Goal: Information Seeking & Learning: Learn about a topic

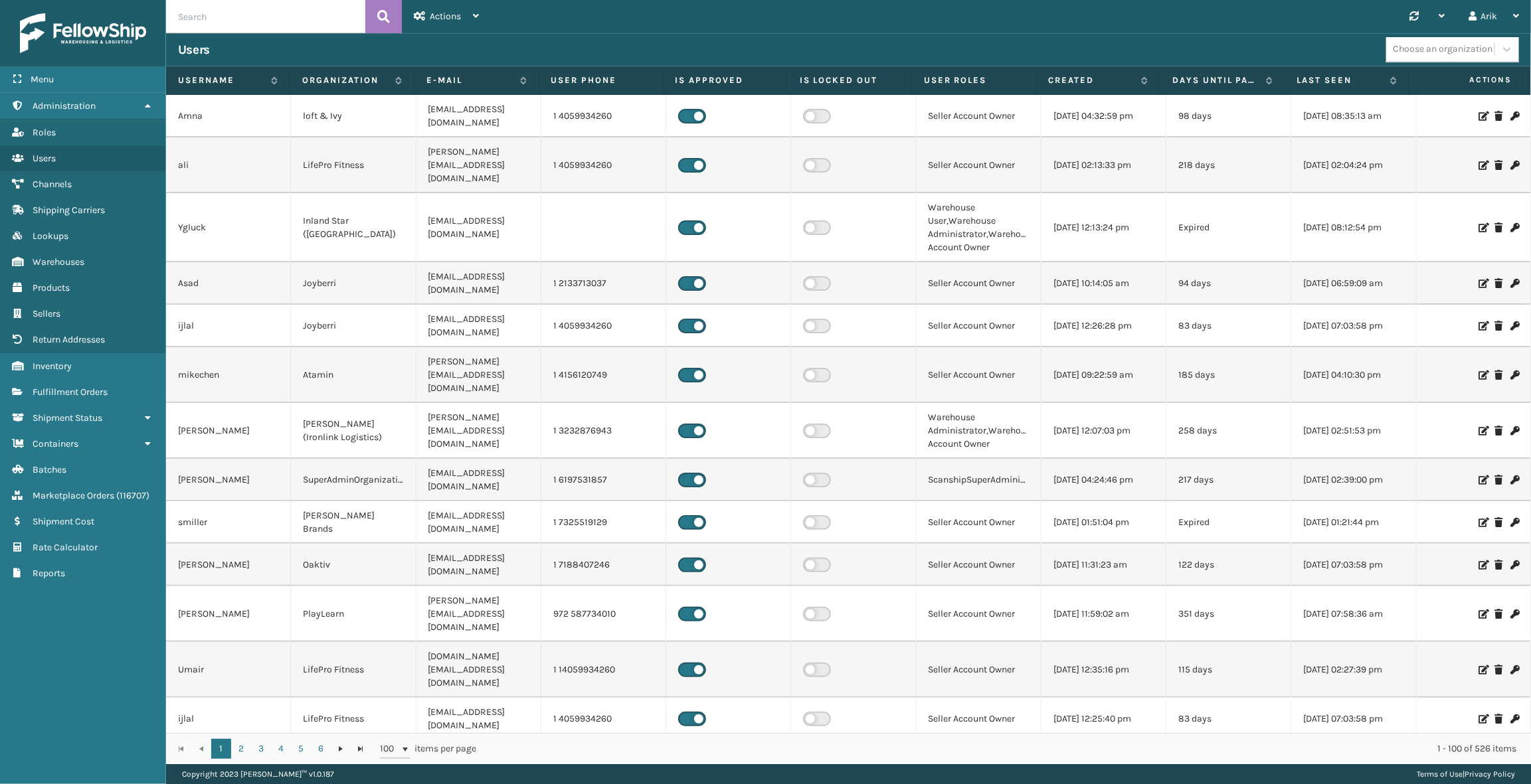
click at [1467, 40] on div "Choose an organization" at bounding box center [1440, 49] width 108 height 22
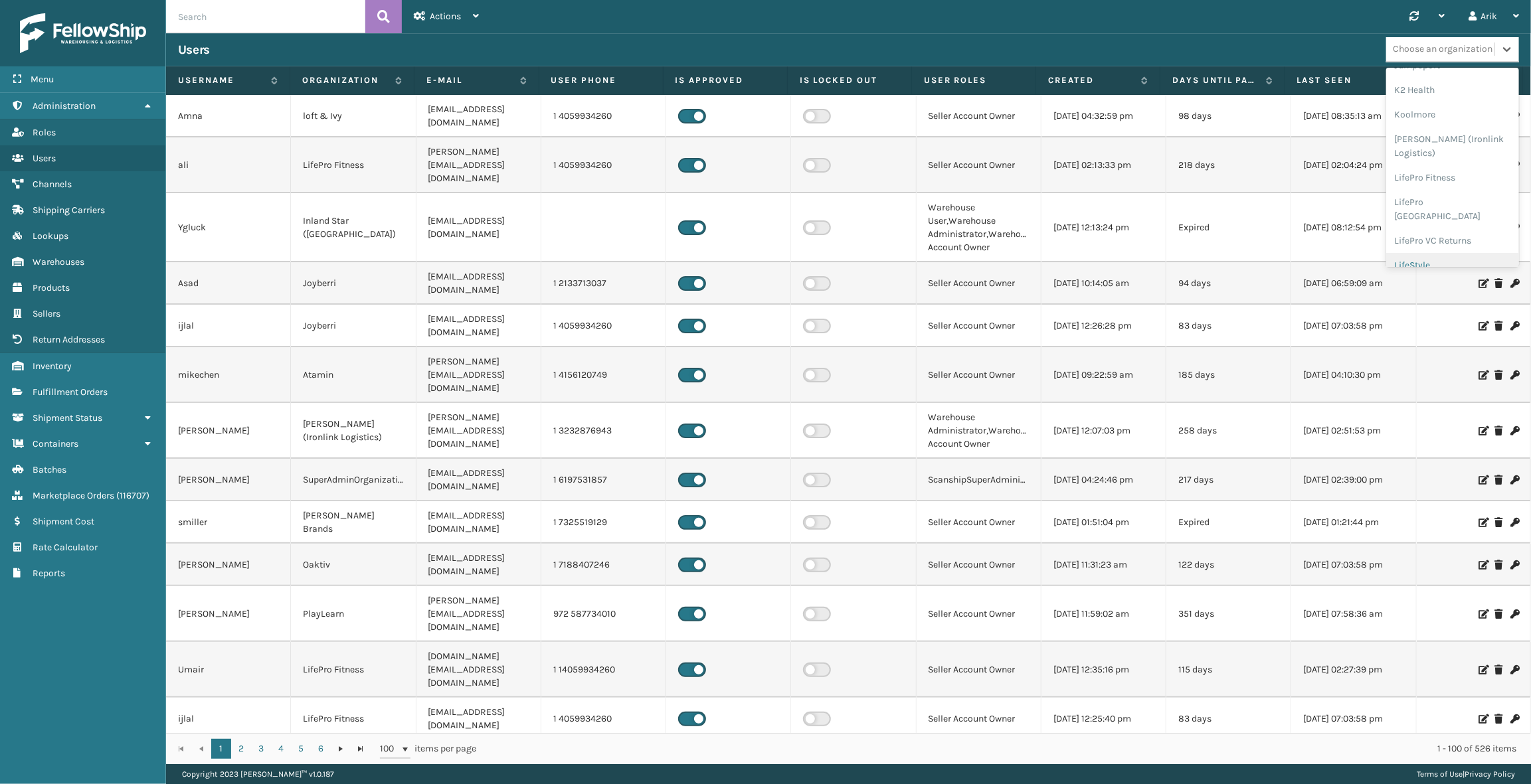
click at [1424, 253] on div "LifeStyle" at bounding box center [1452, 265] width 133 height 25
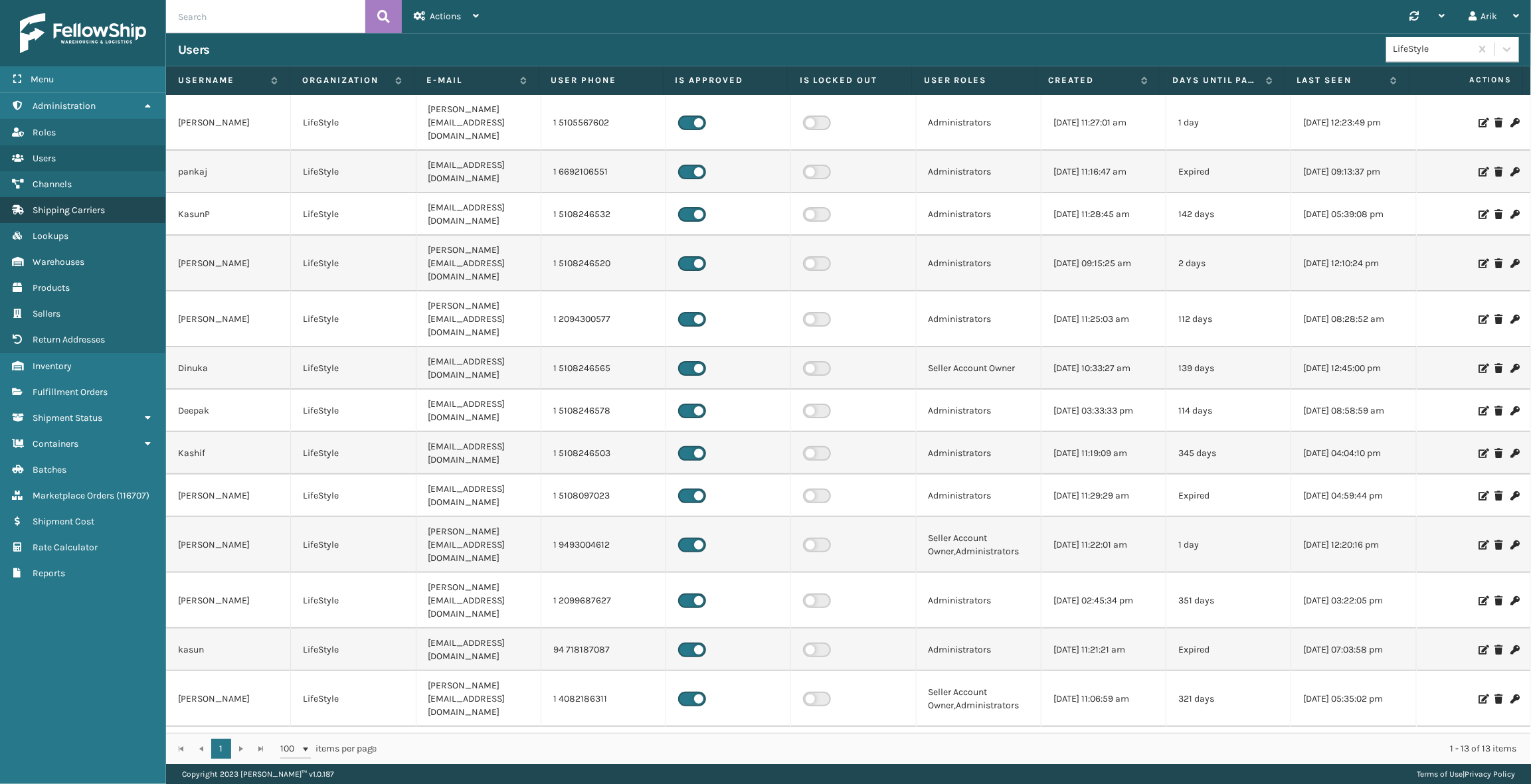
click at [67, 216] on link "Shipping Carriers" at bounding box center [82, 210] width 166 height 26
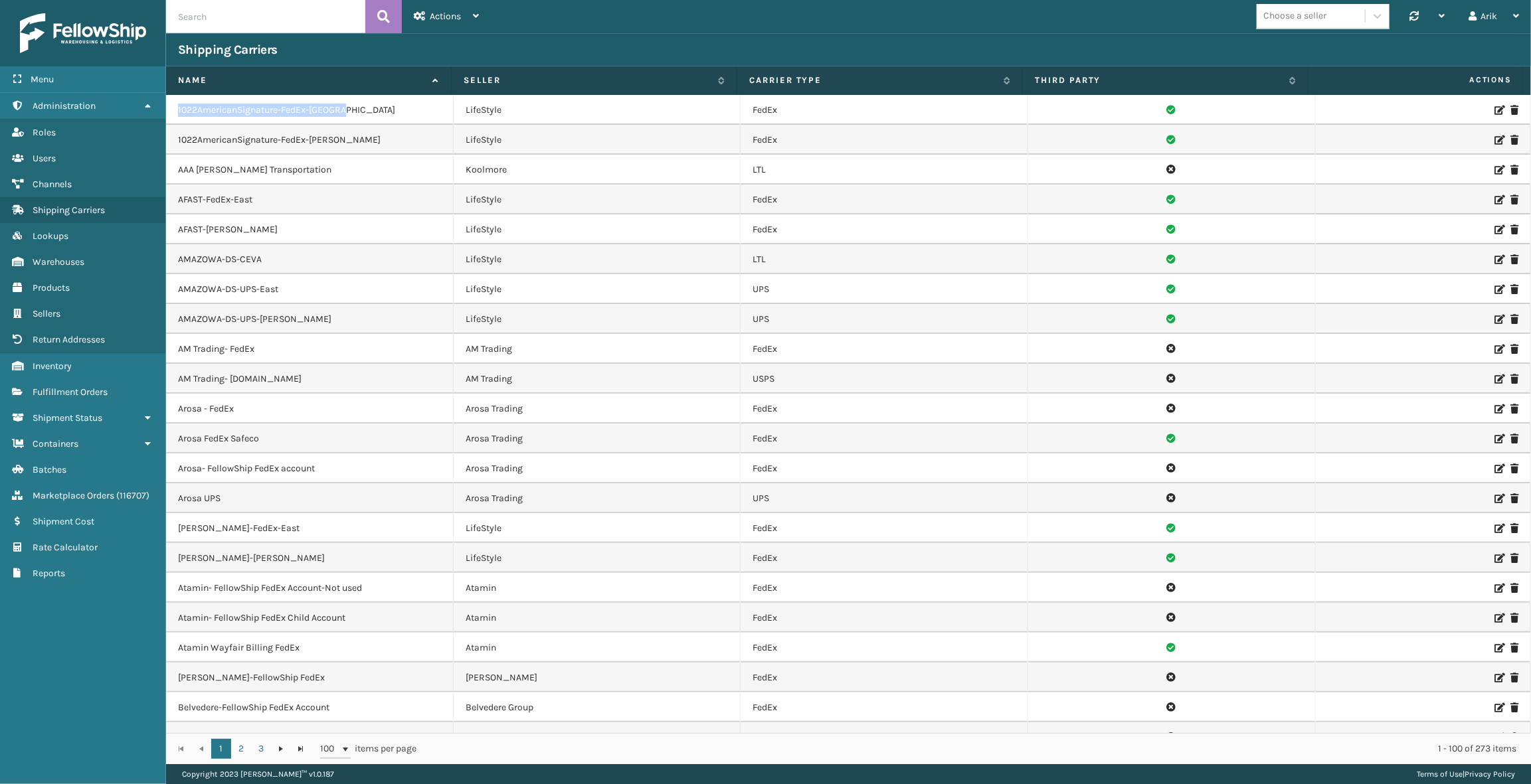
drag, startPoint x: 178, startPoint y: 108, endPoint x: 368, endPoint y: 113, distance: 190.1
click at [368, 113] on td "1022AmericanSignature-FedEx-[GEOGRAPHIC_DATA]" at bounding box center [310, 110] width 288 height 30
click at [370, 134] on td "1022AmericanSignature-FedEx-[PERSON_NAME]" at bounding box center [310, 140] width 288 height 30
copy tbody "1022AmericanSignature-FedEx-Bristol LifeStyle FedEx 1022AmericanSignature-FedEx…"
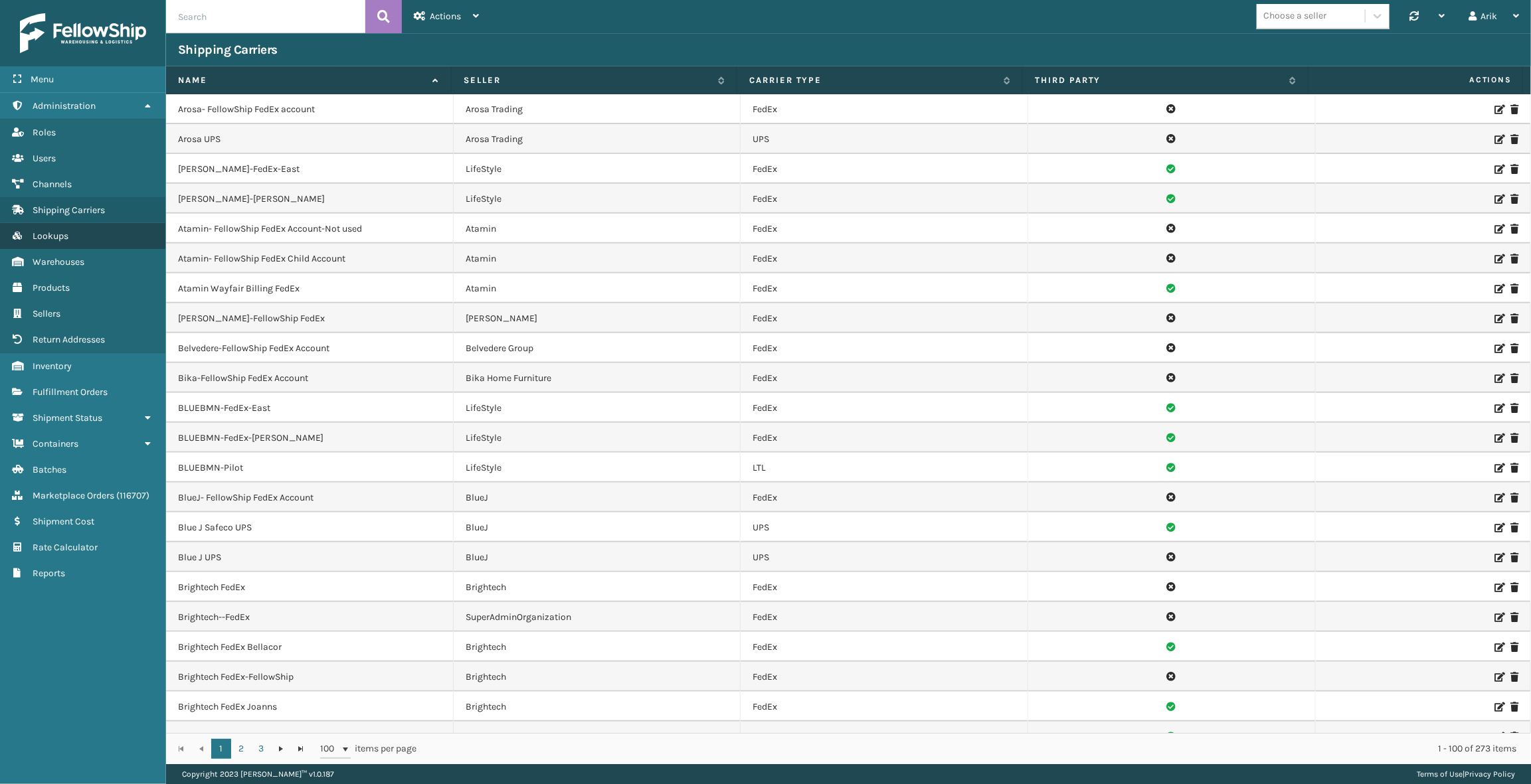
scroll to position [362, 0]
click at [79, 208] on span "Shipping Carriers" at bounding box center [68, 210] width 73 height 11
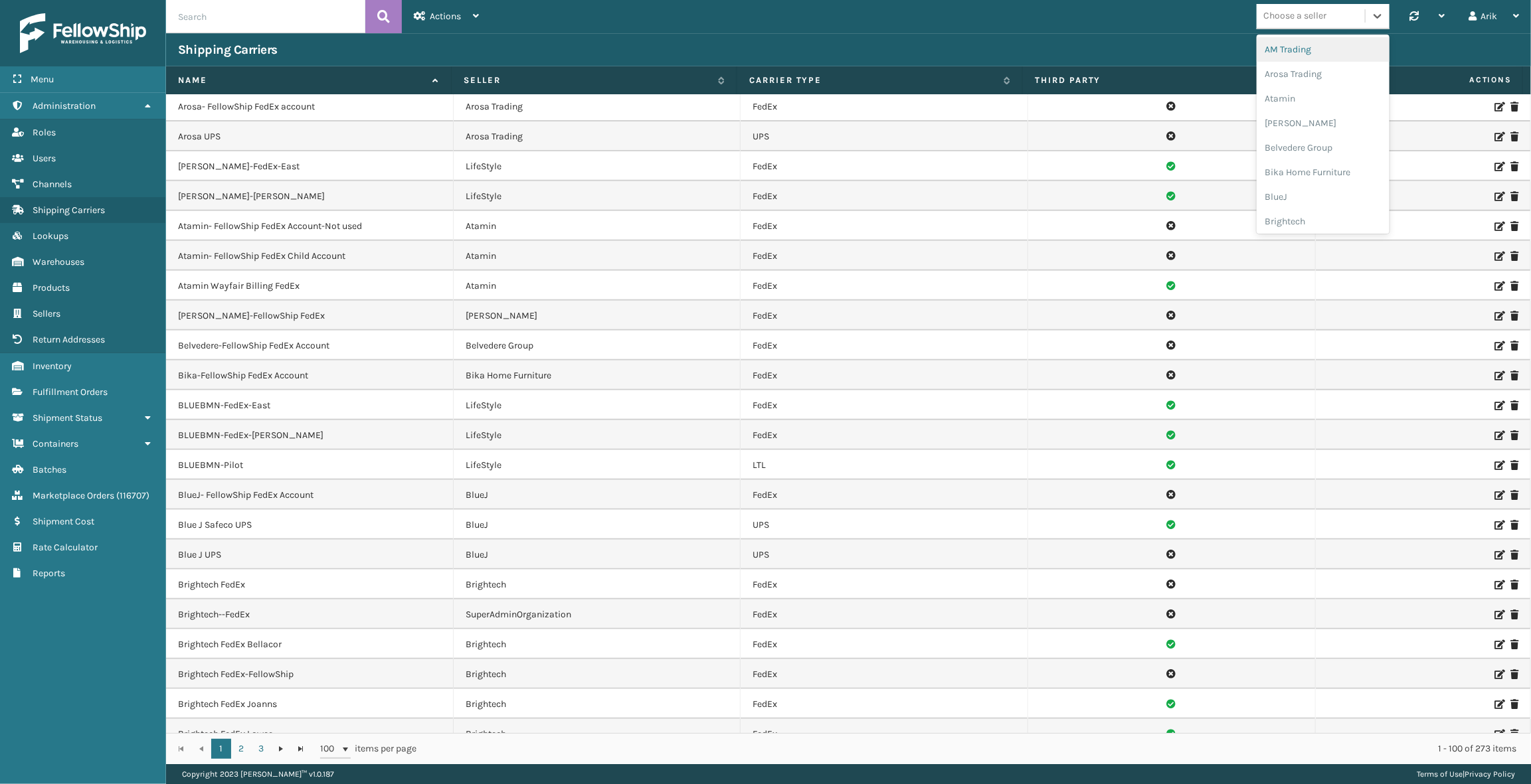
click at [1323, 12] on div "Choose a seller" at bounding box center [1295, 16] width 63 height 14
click at [1293, 205] on div "LifeStyle" at bounding box center [1323, 205] width 133 height 25
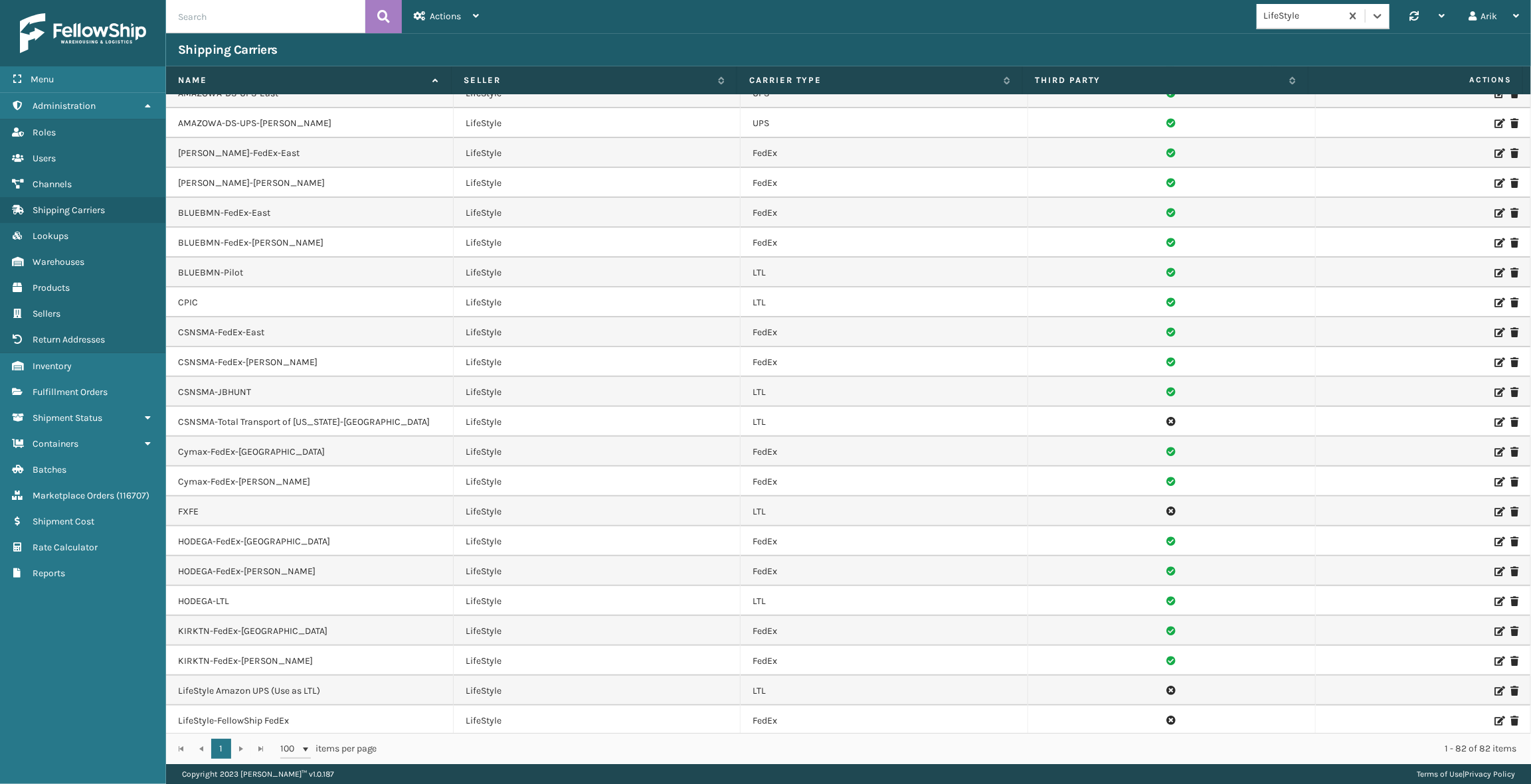
scroll to position [181, 0]
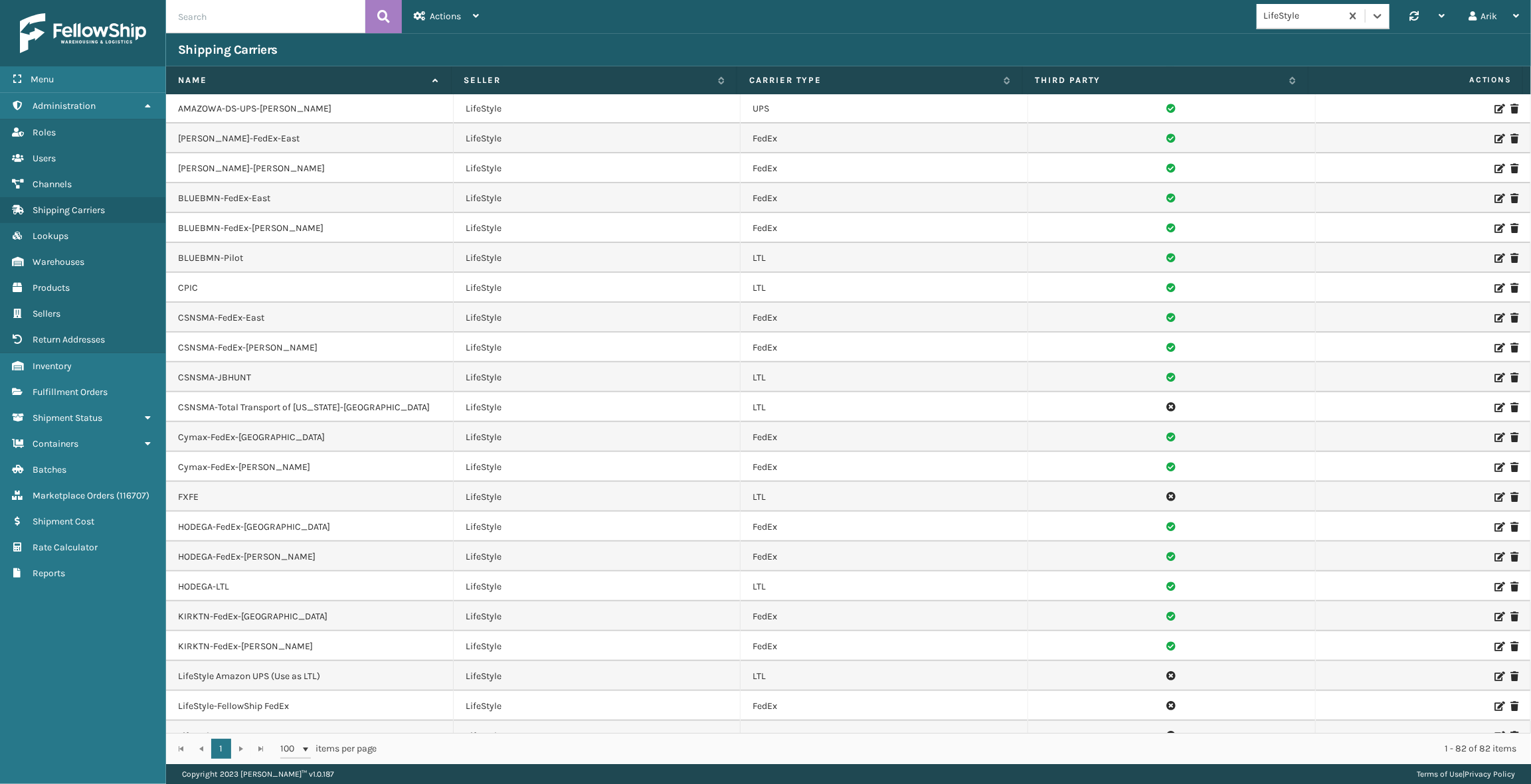
click at [187, 194] on td "BLUEBMN-FedEx-East" at bounding box center [310, 198] width 288 height 30
click at [187, 194] on td "BLUEBMN-FedEx-East" at bounding box center [310, 198] width 288 height 30
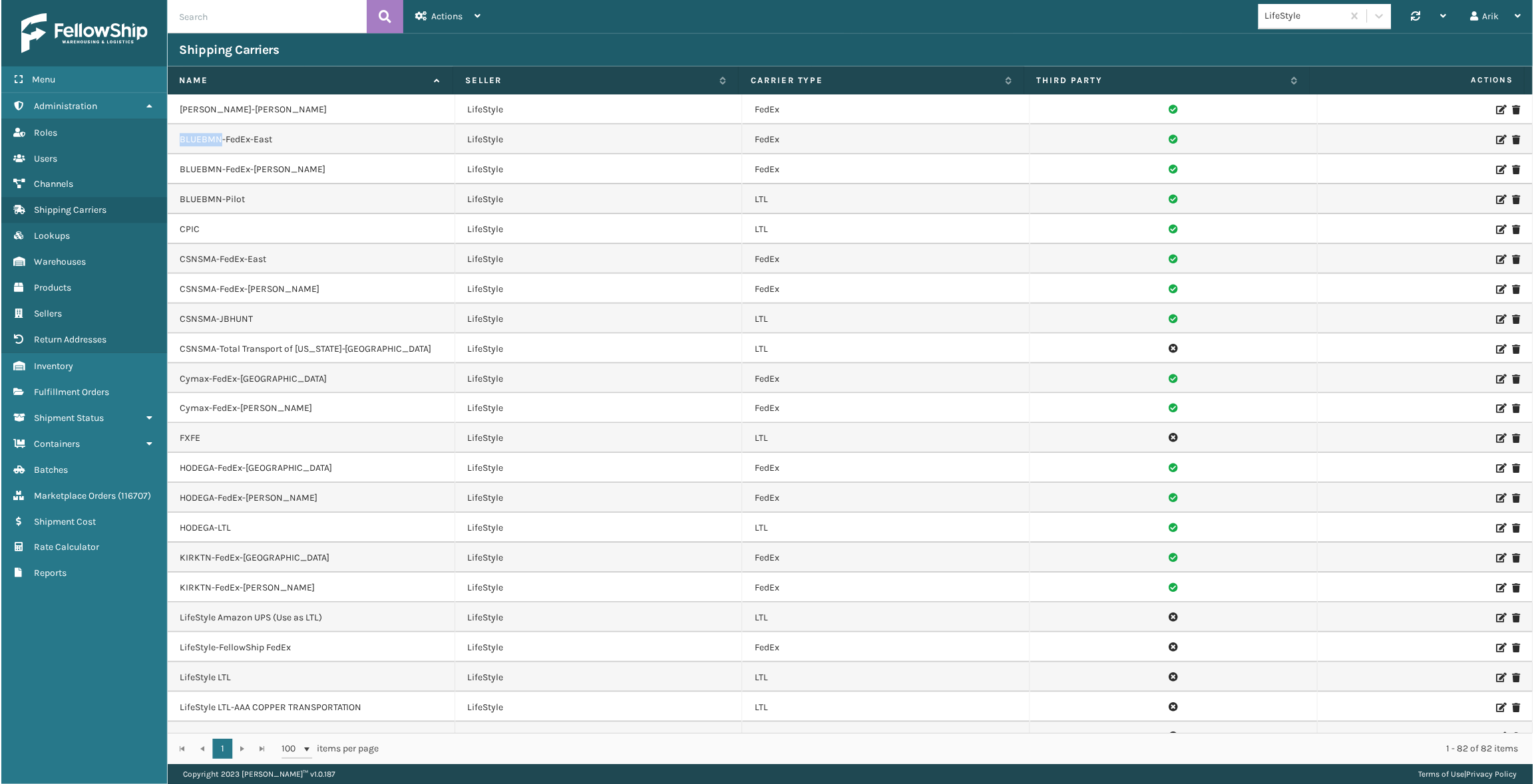
scroll to position [242, 0]
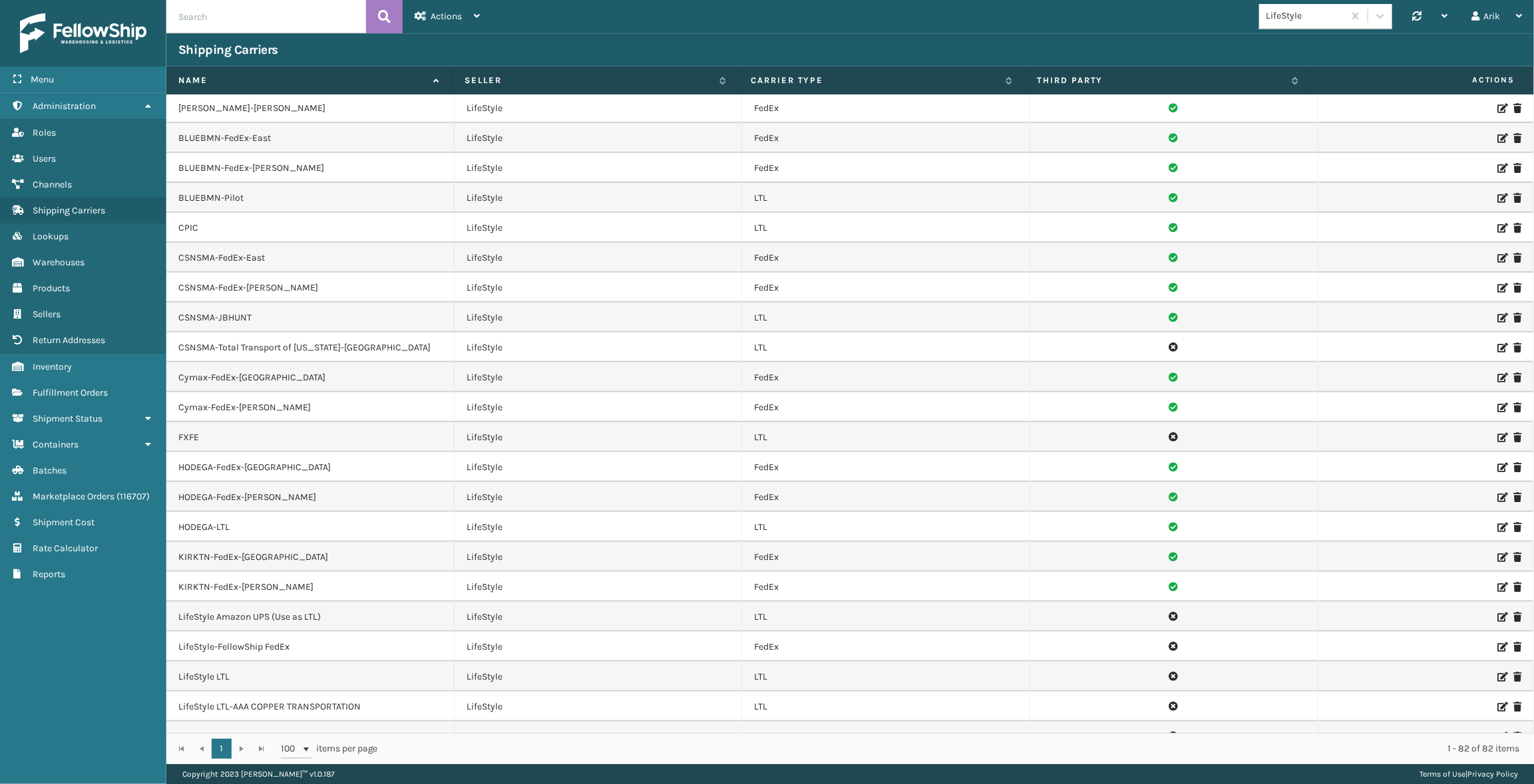
click at [1497, 134] on icon at bounding box center [1501, 138] width 8 height 9
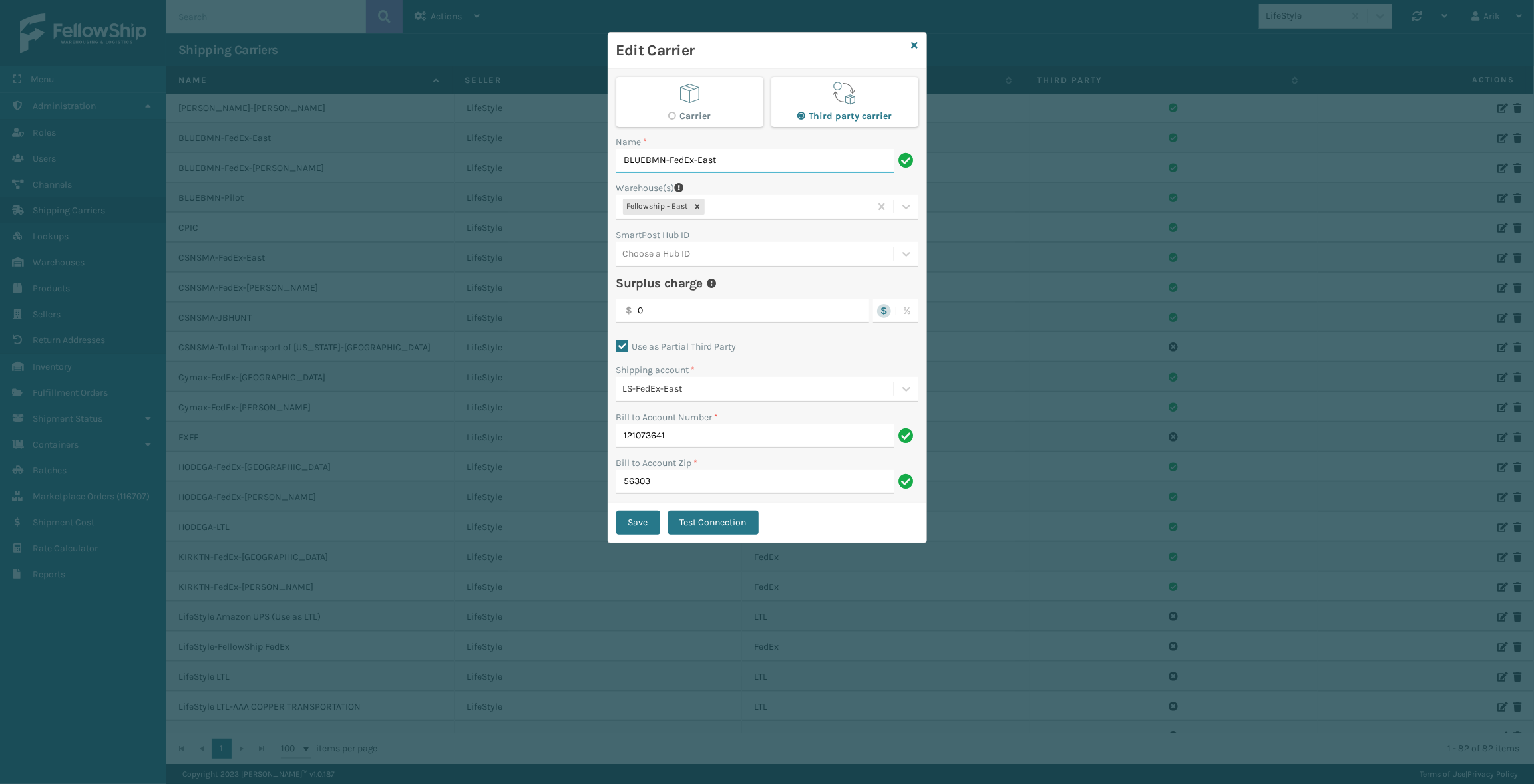
click at [711, 160] on input "BLUEBMN-FedEx-East" at bounding box center [755, 161] width 278 height 24
click at [641, 164] on input "BLUEBMN-FedEx-East" at bounding box center [755, 161] width 278 height 24
click at [707, 166] on input "BLUEBMN-FedEx-East" at bounding box center [755, 161] width 278 height 24
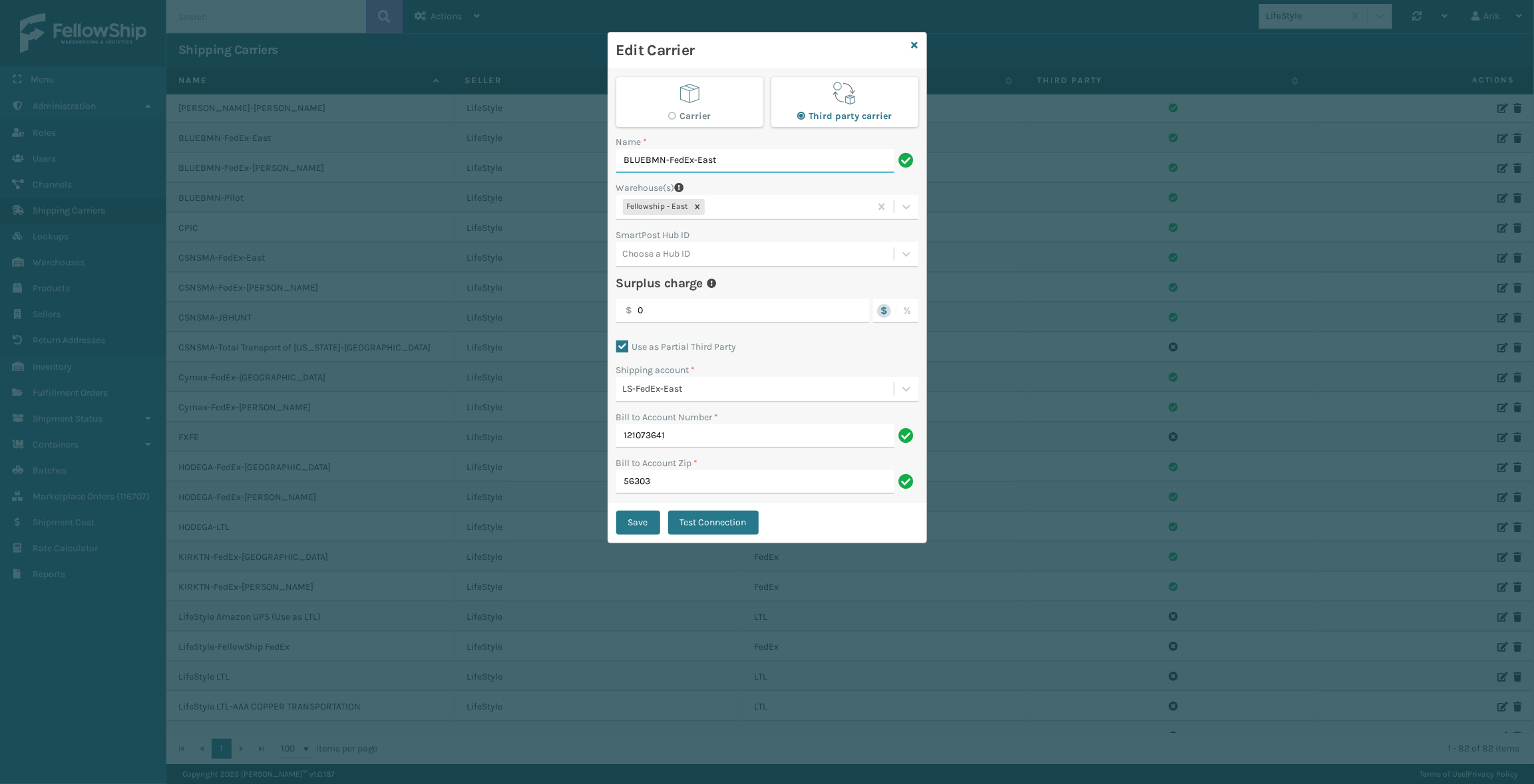
click at [646, 157] on input "BLUEBMN-FedEx-East" at bounding box center [755, 161] width 278 height 24
drag, startPoint x: 726, startPoint y: 161, endPoint x: 557, endPoint y: 159, distance: 169.0
click at [557, 159] on div "Edit Carrier Carrier Third party carrier Name * BLUEBMN-FedEx-East Warehouse(s)…" at bounding box center [767, 392] width 1534 height 784
click at [767, 189] on div "Warehouse(s)" at bounding box center [767, 188] width 302 height 14
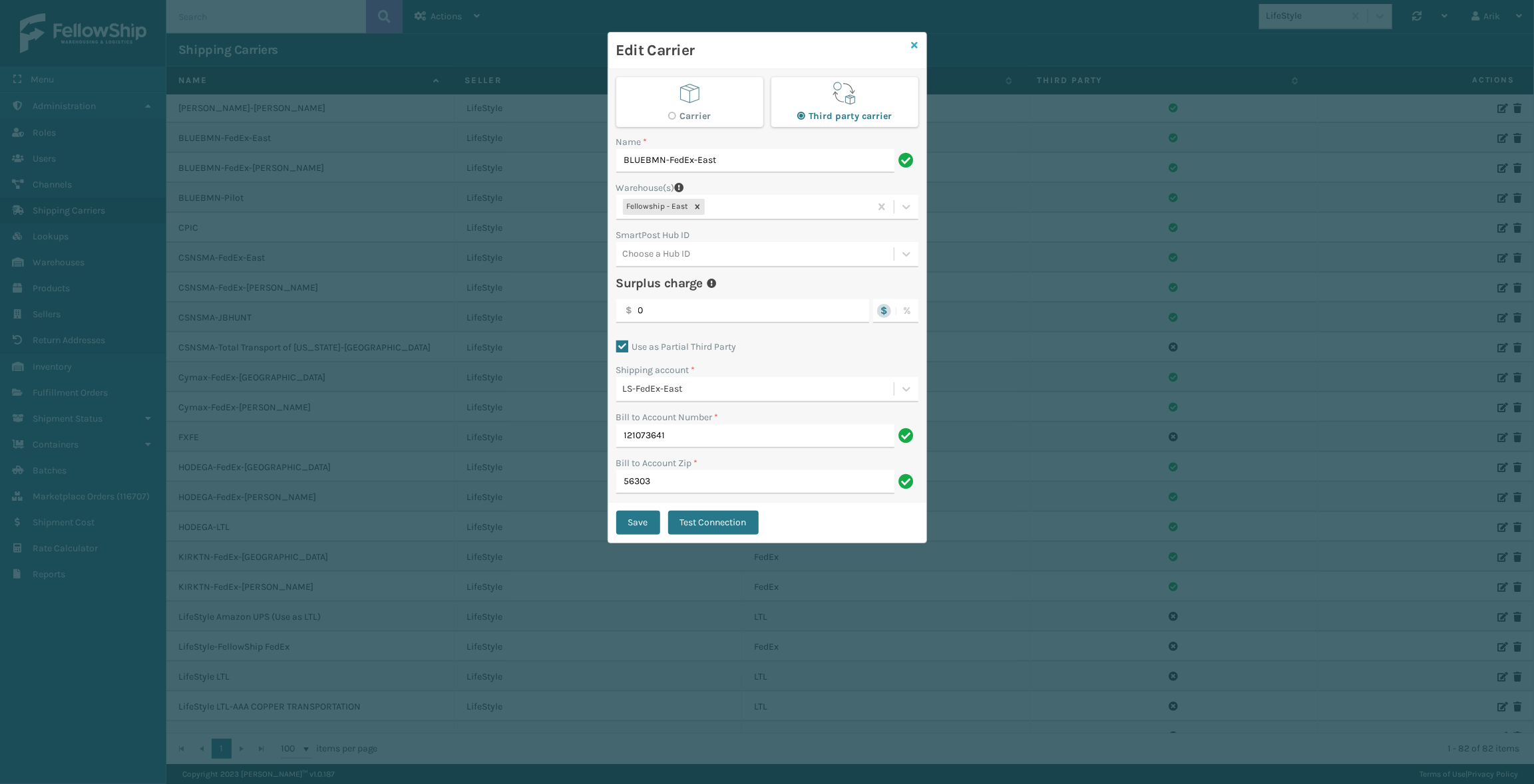
click at [916, 44] on icon at bounding box center [915, 45] width 7 height 9
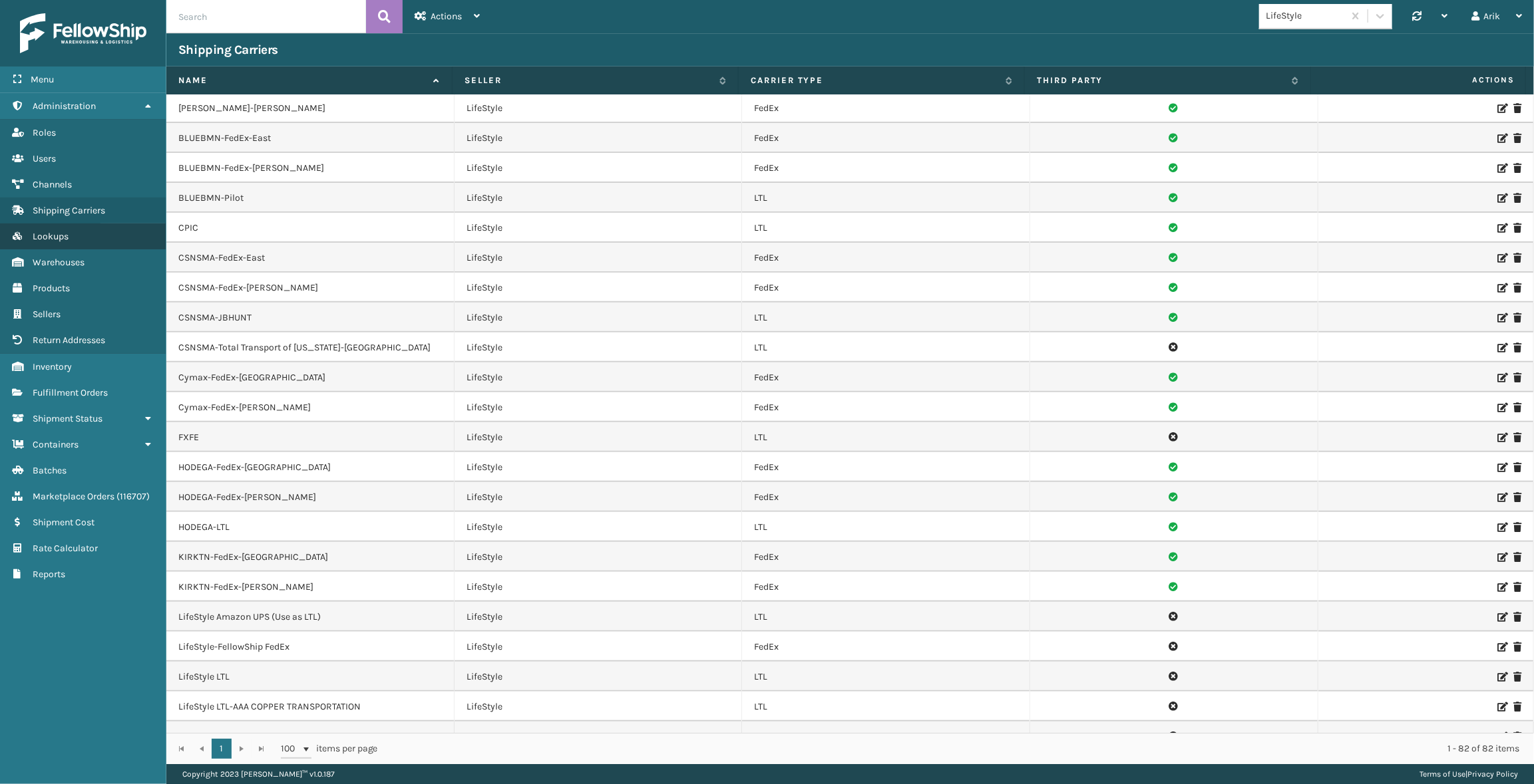
click at [53, 243] on link "Lookups" at bounding box center [83, 237] width 166 height 26
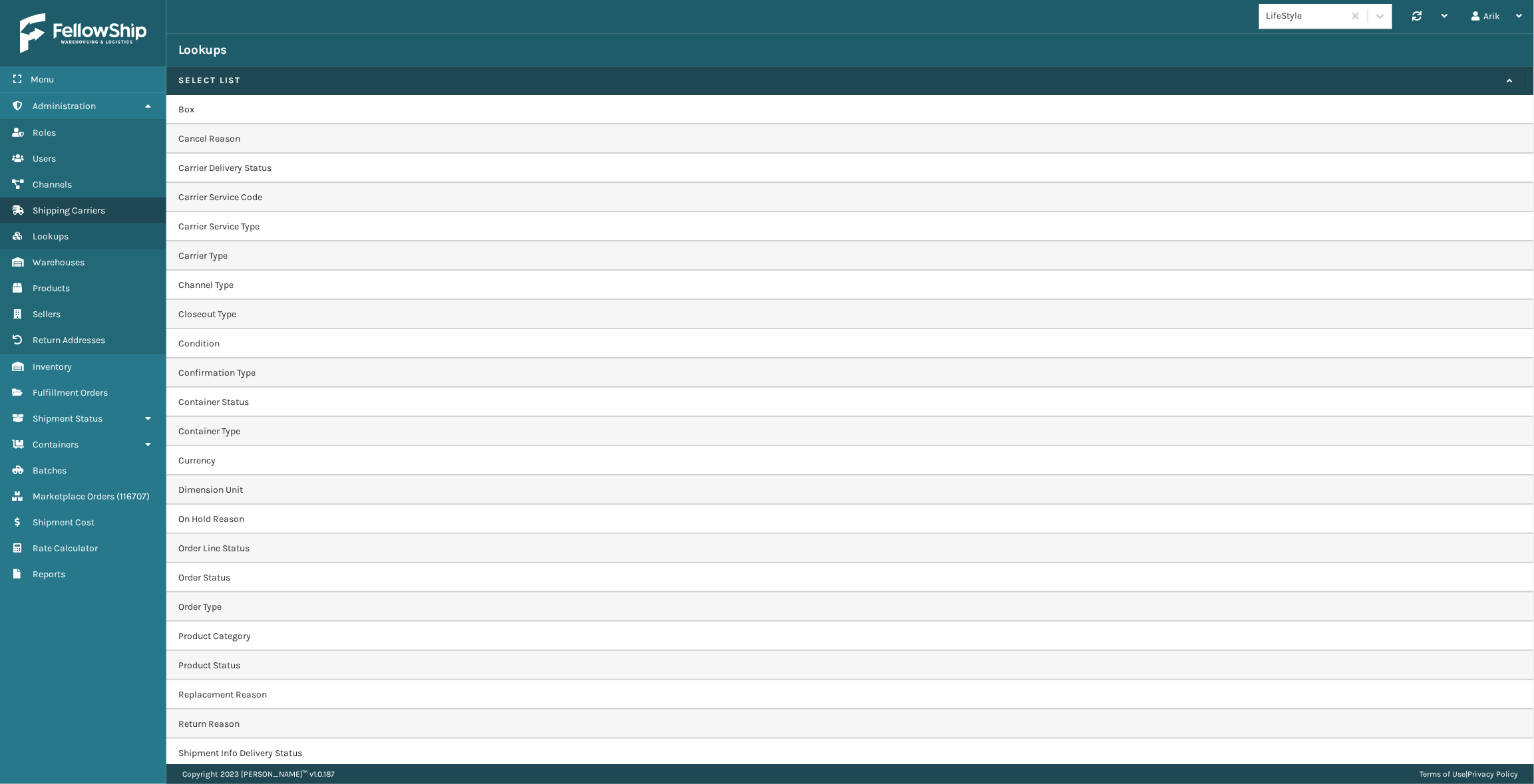
click at [74, 213] on span "Shipping Carriers" at bounding box center [68, 210] width 73 height 11
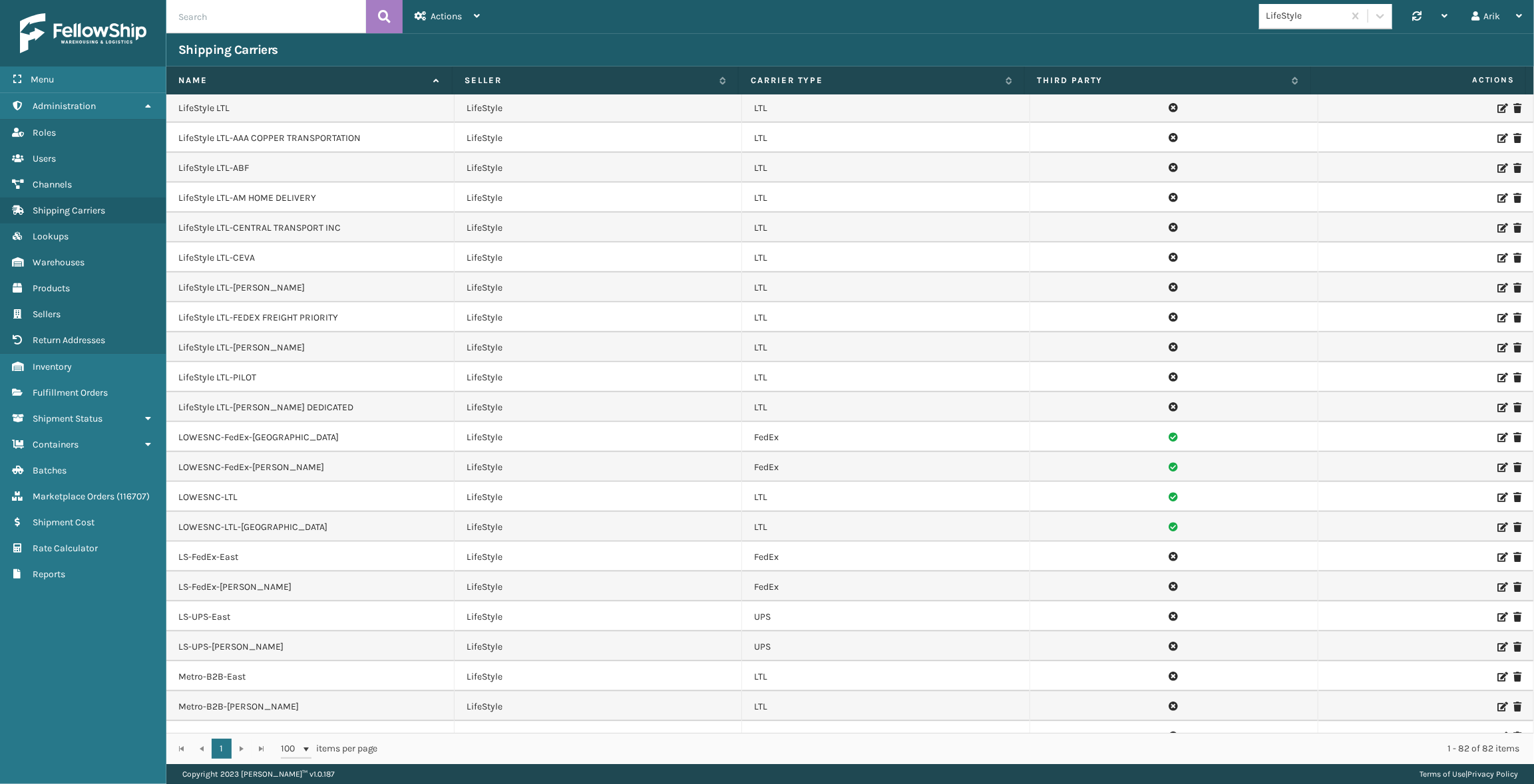
scroll to position [846, 0]
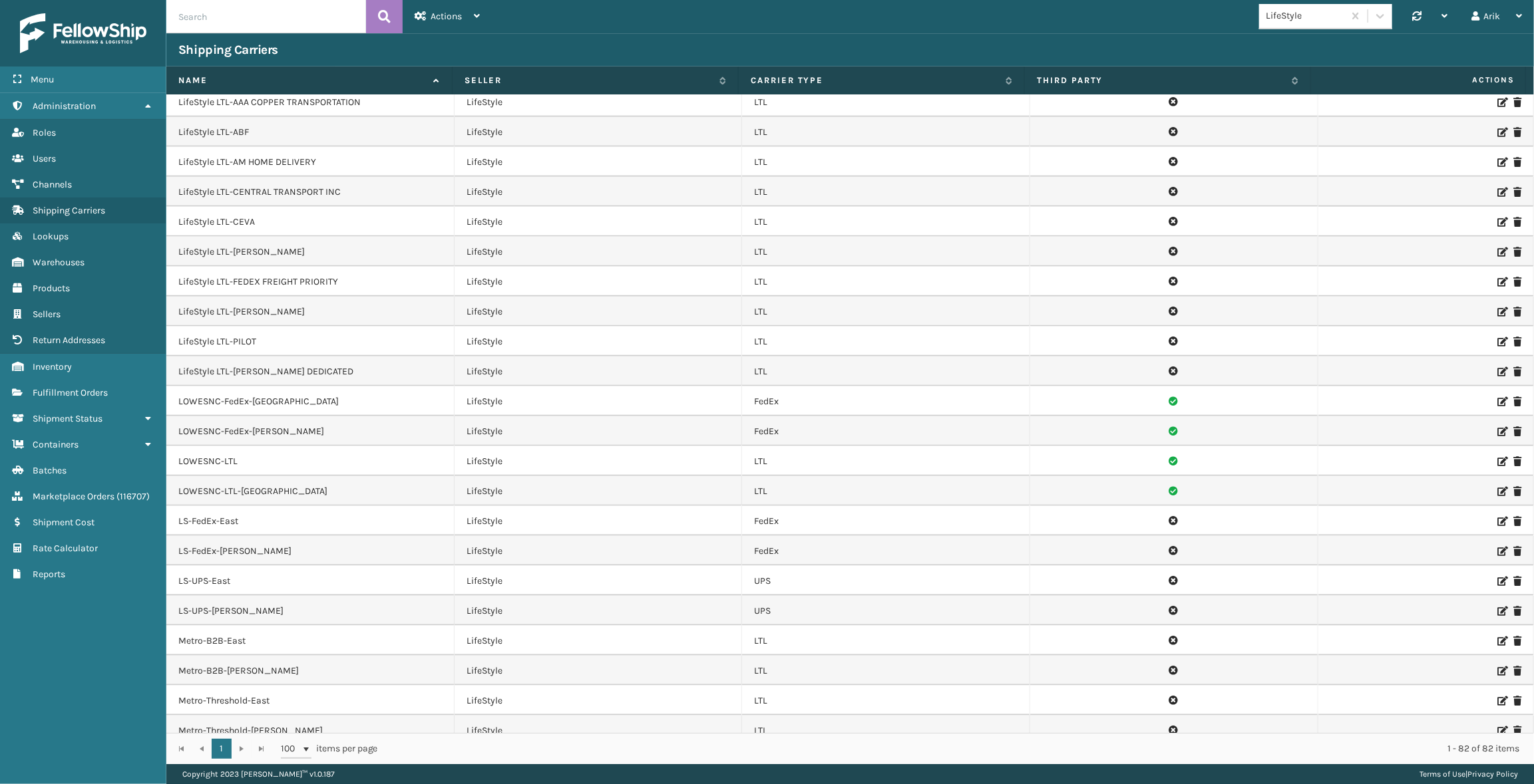
click at [219, 253] on td "LifeStyle LTL-[PERSON_NAME]" at bounding box center [310, 252] width 288 height 30
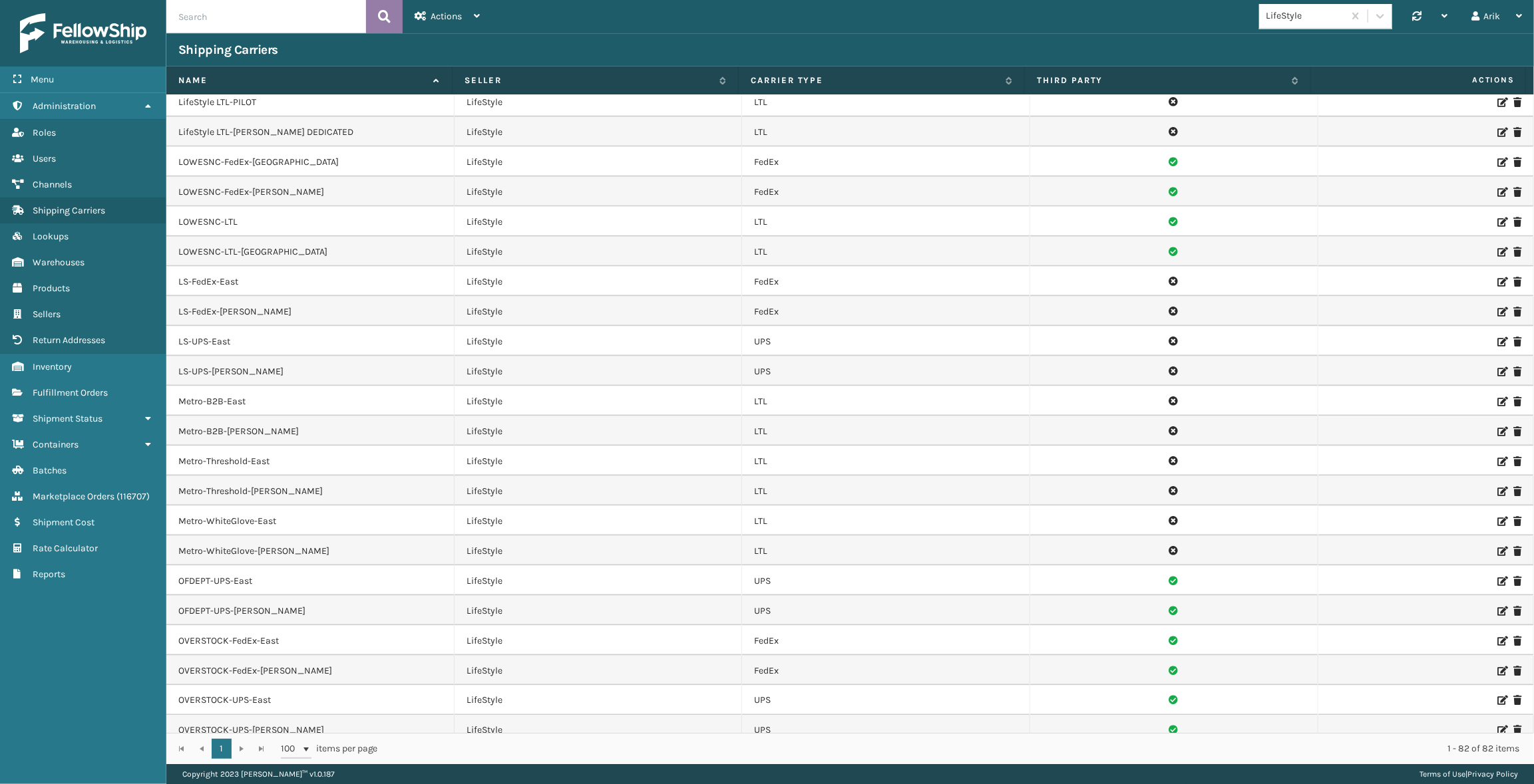
scroll to position [1088, 0]
click at [72, 398] on link "Fulfillment Orders" at bounding box center [83, 393] width 166 height 26
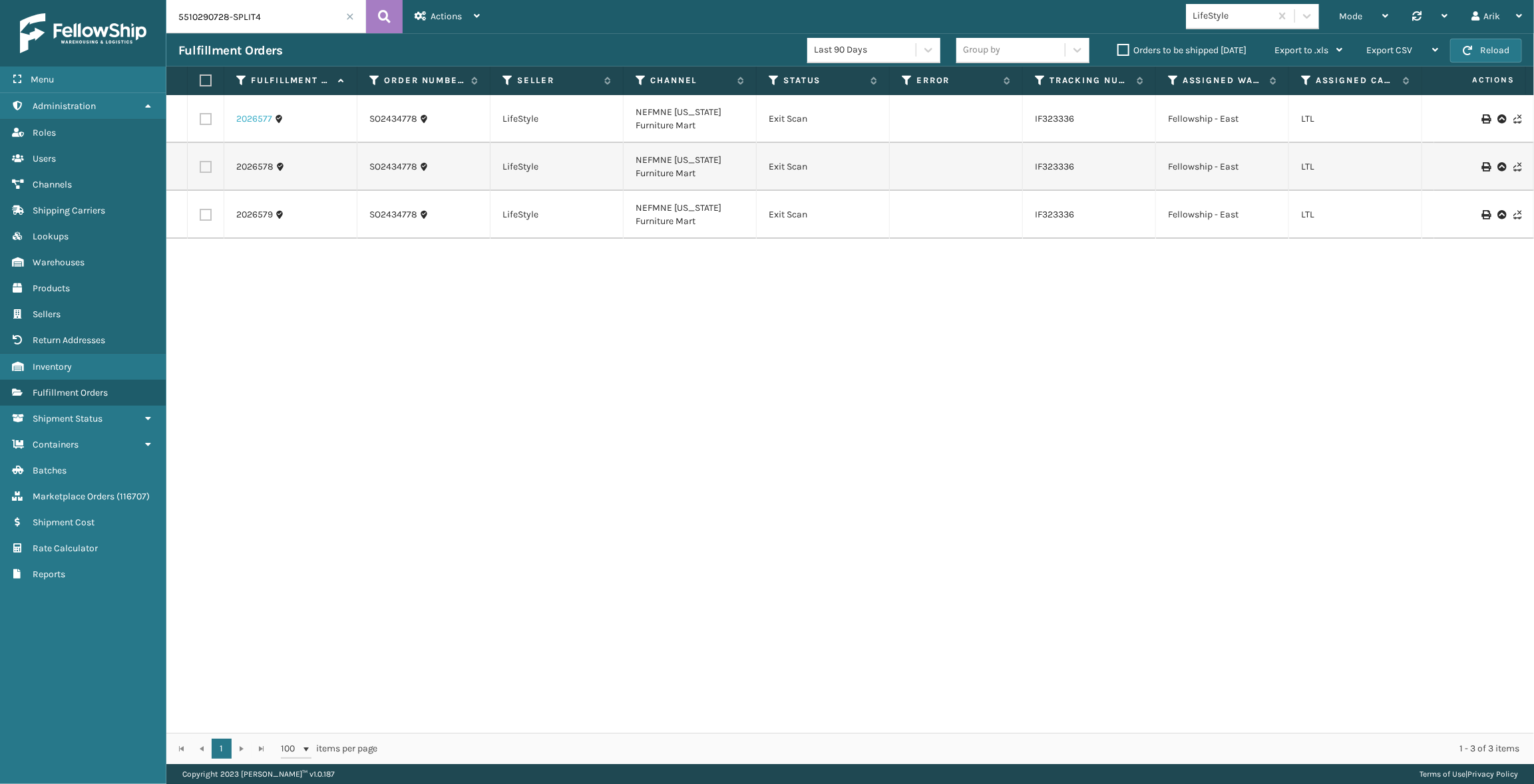
click at [255, 119] on link "2026577" at bounding box center [254, 119] width 36 height 14
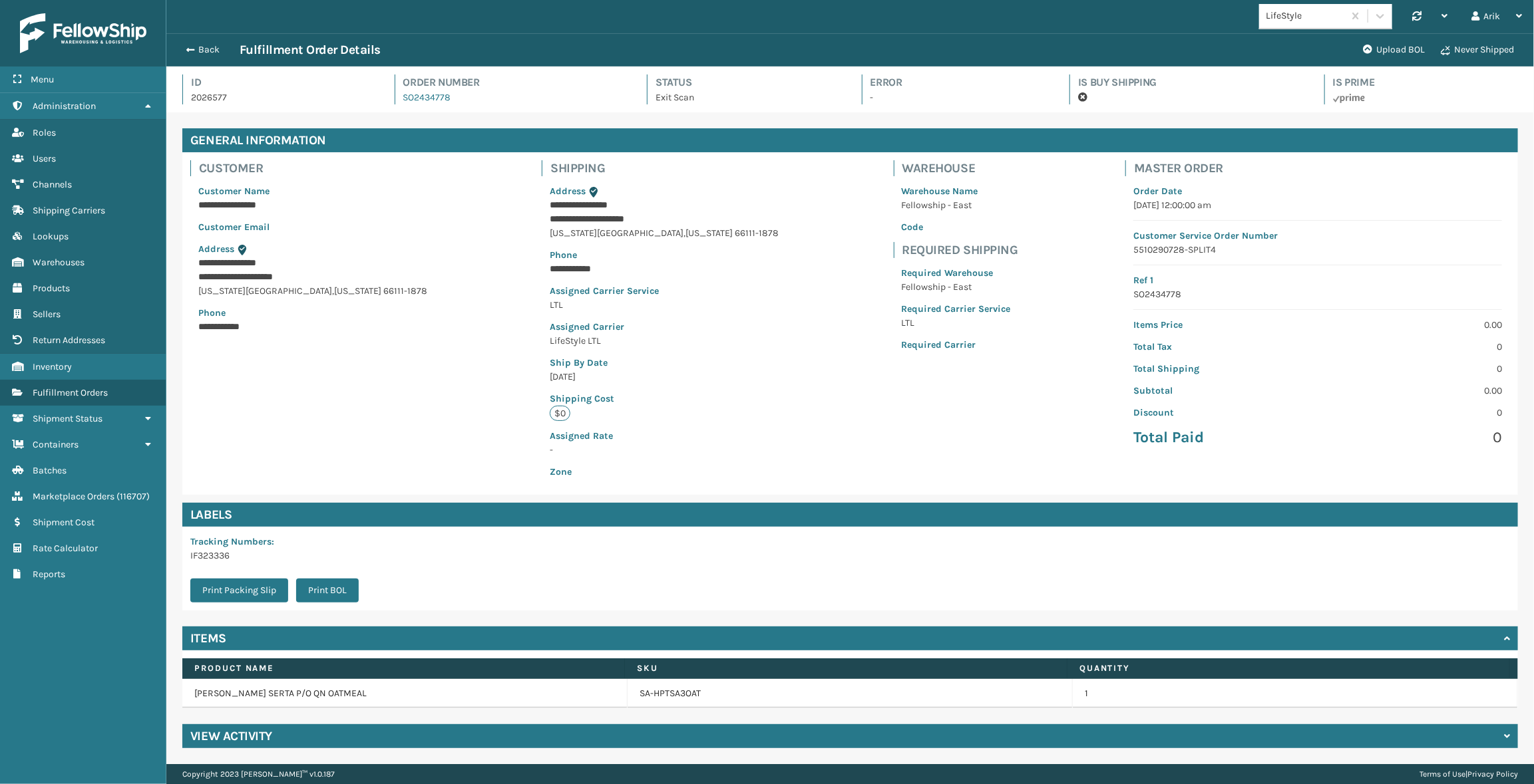
scroll to position [32, 1367]
click at [190, 52] on span "button" at bounding box center [188, 50] width 8 height 9
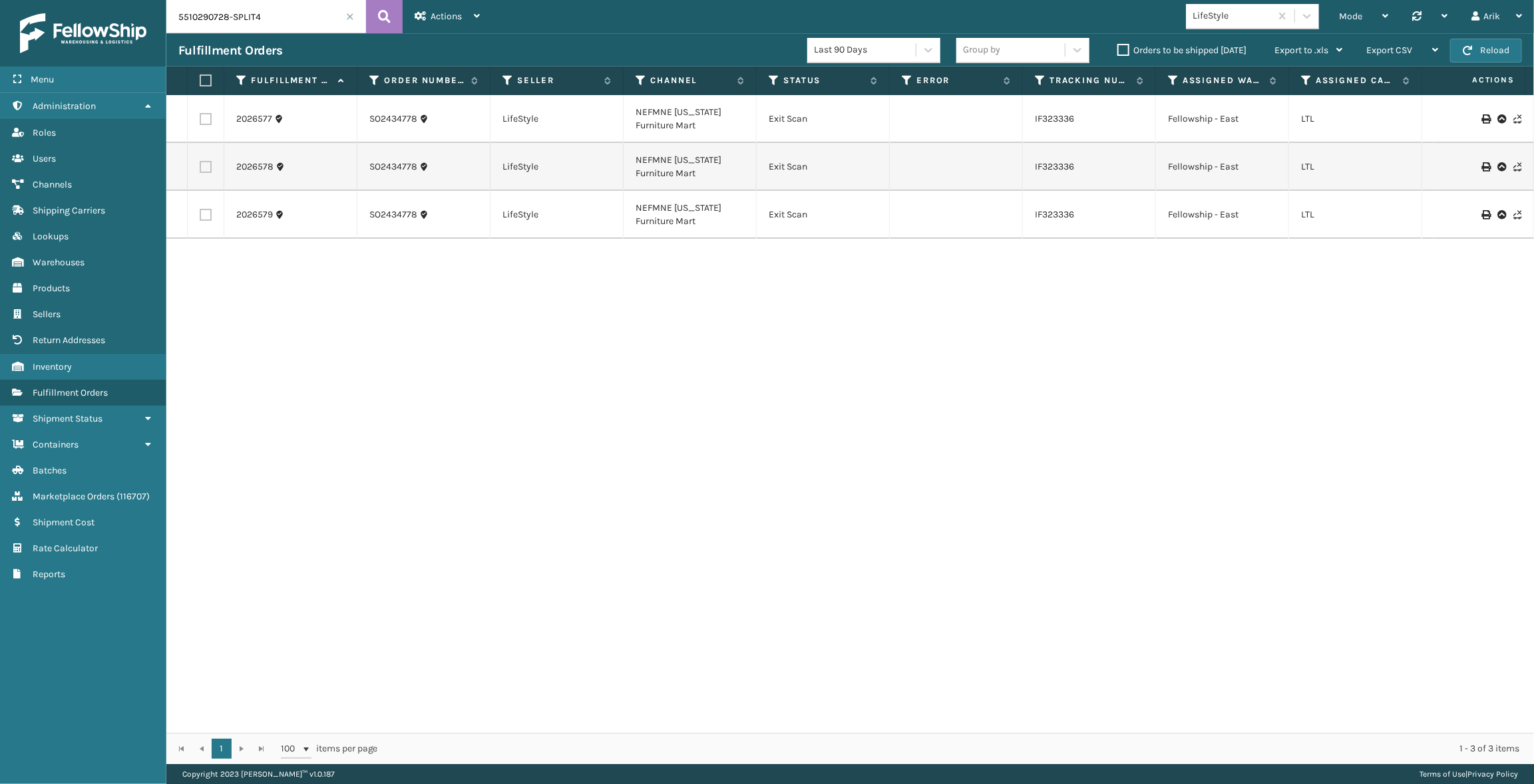
click at [1126, 50] on label "Orders to be shipped [DATE]" at bounding box center [1182, 50] width 129 height 11
click at [1118, 50] on input "Orders to be shipped [DATE]" at bounding box center [1117, 47] width 1 height 9
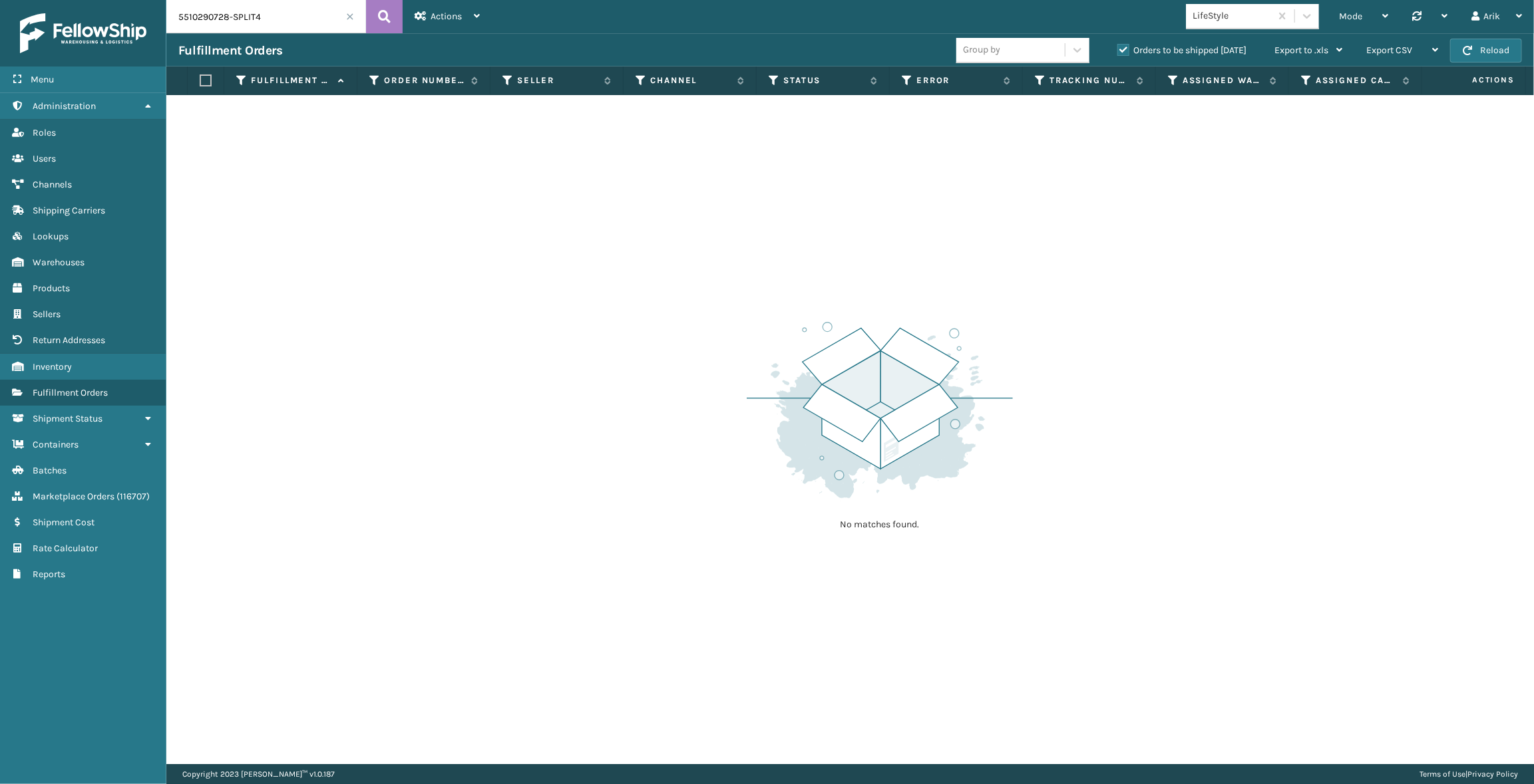
click at [350, 19] on span at bounding box center [350, 17] width 8 height 8
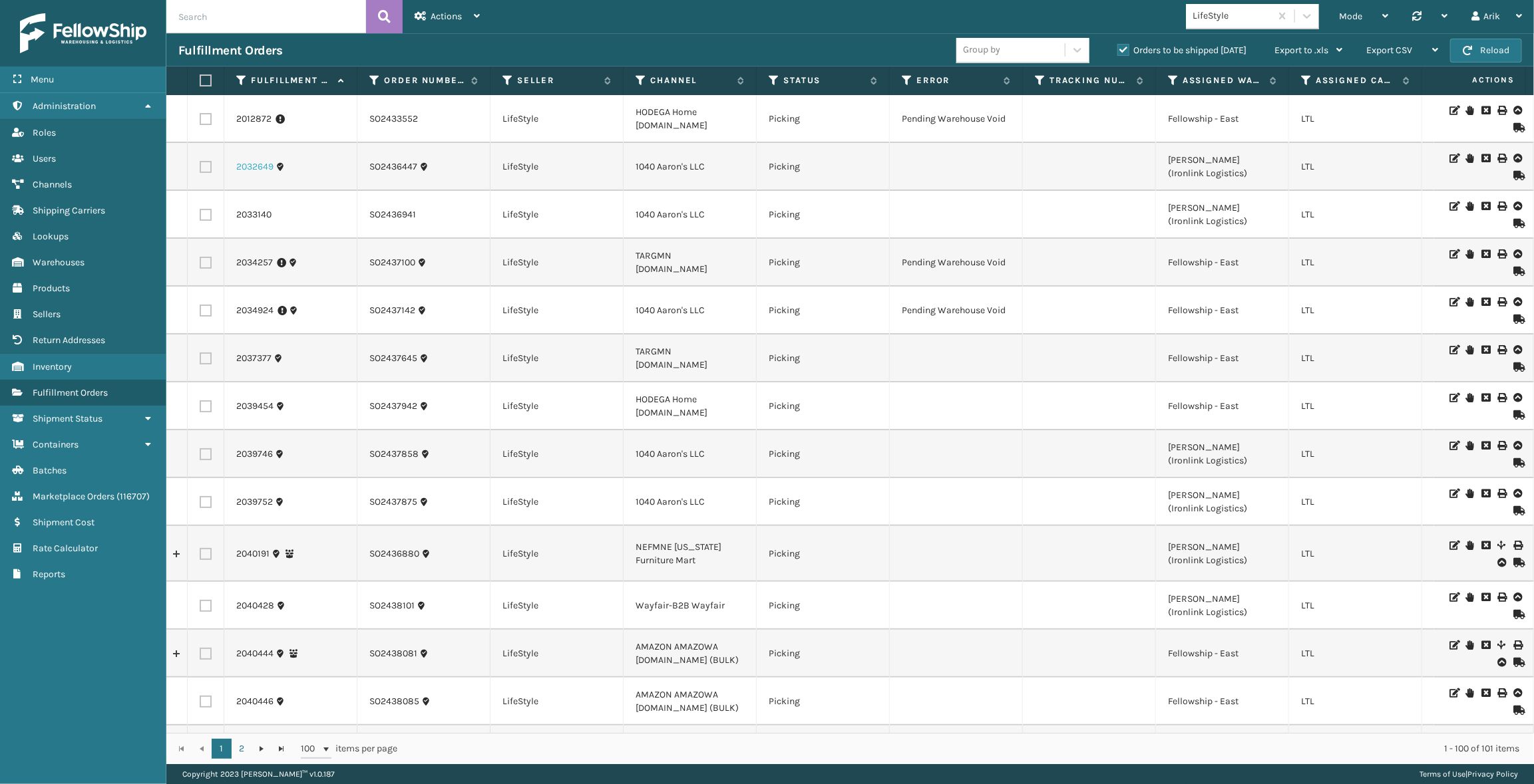
click at [249, 170] on link "2032649" at bounding box center [255, 167] width 38 height 14
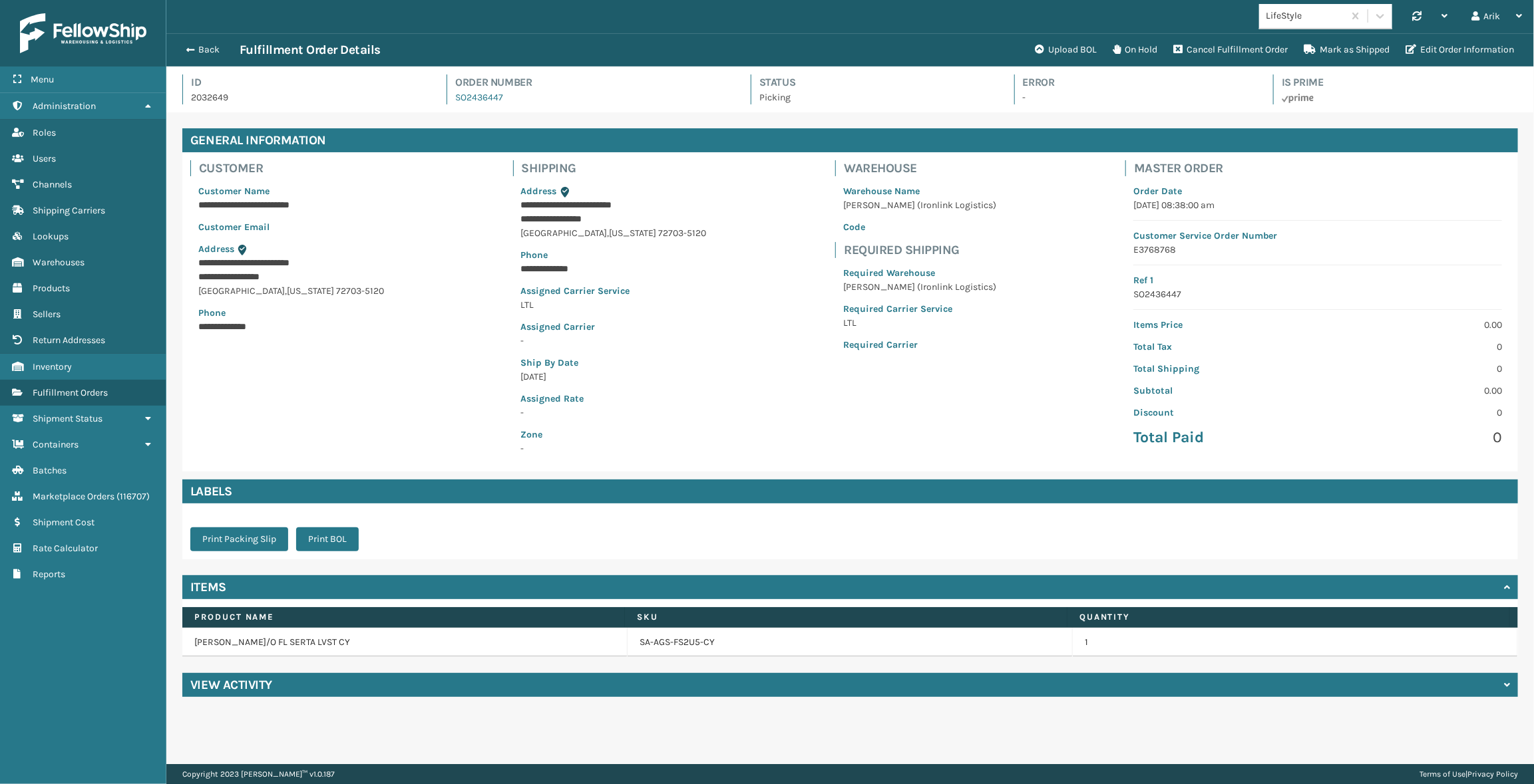
scroll to position [32, 1367]
click at [184, 50] on span "button" at bounding box center [188, 50] width 8 height 9
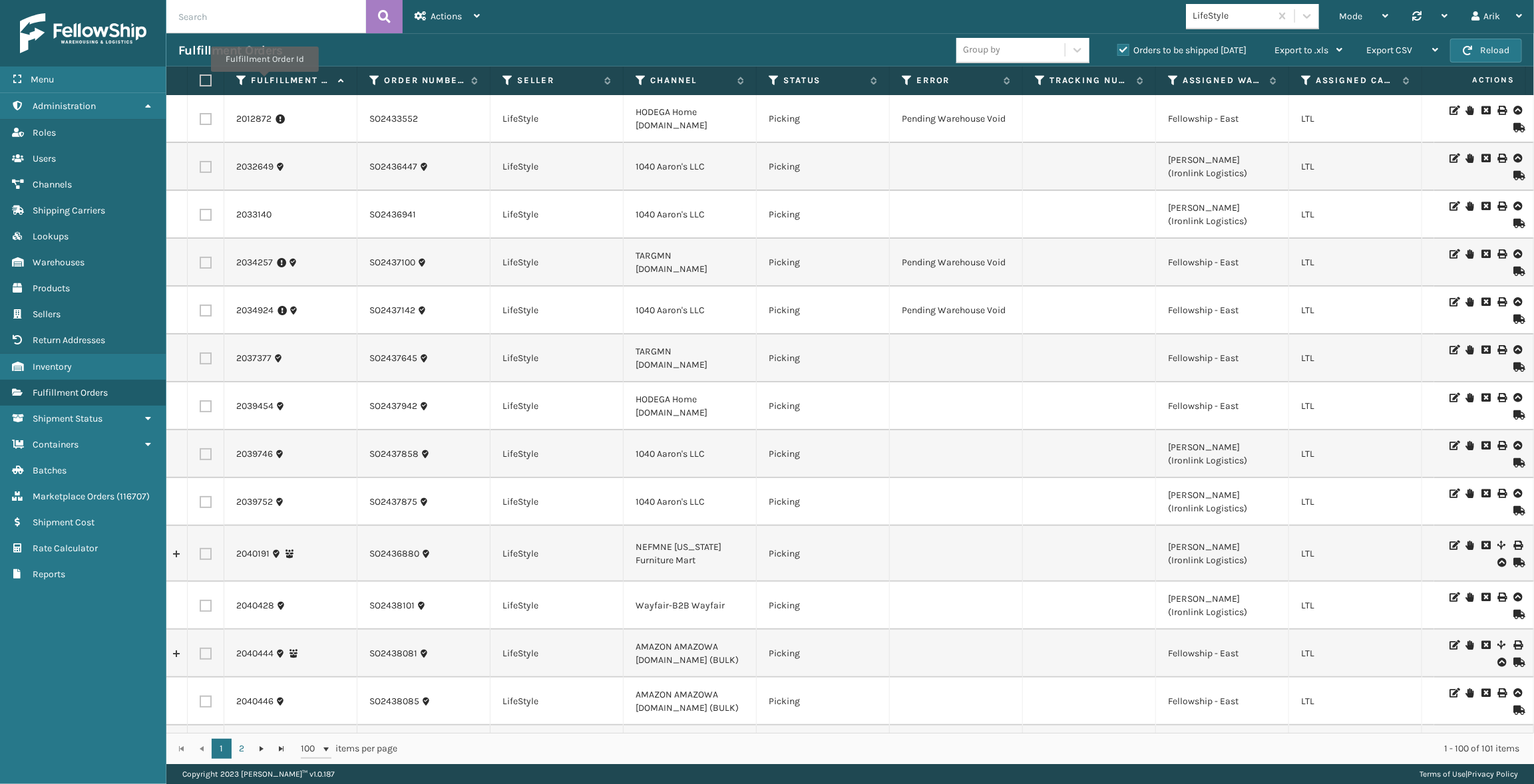
click at [264, 81] on label "Fulfillment Order Id" at bounding box center [291, 80] width 80 height 12
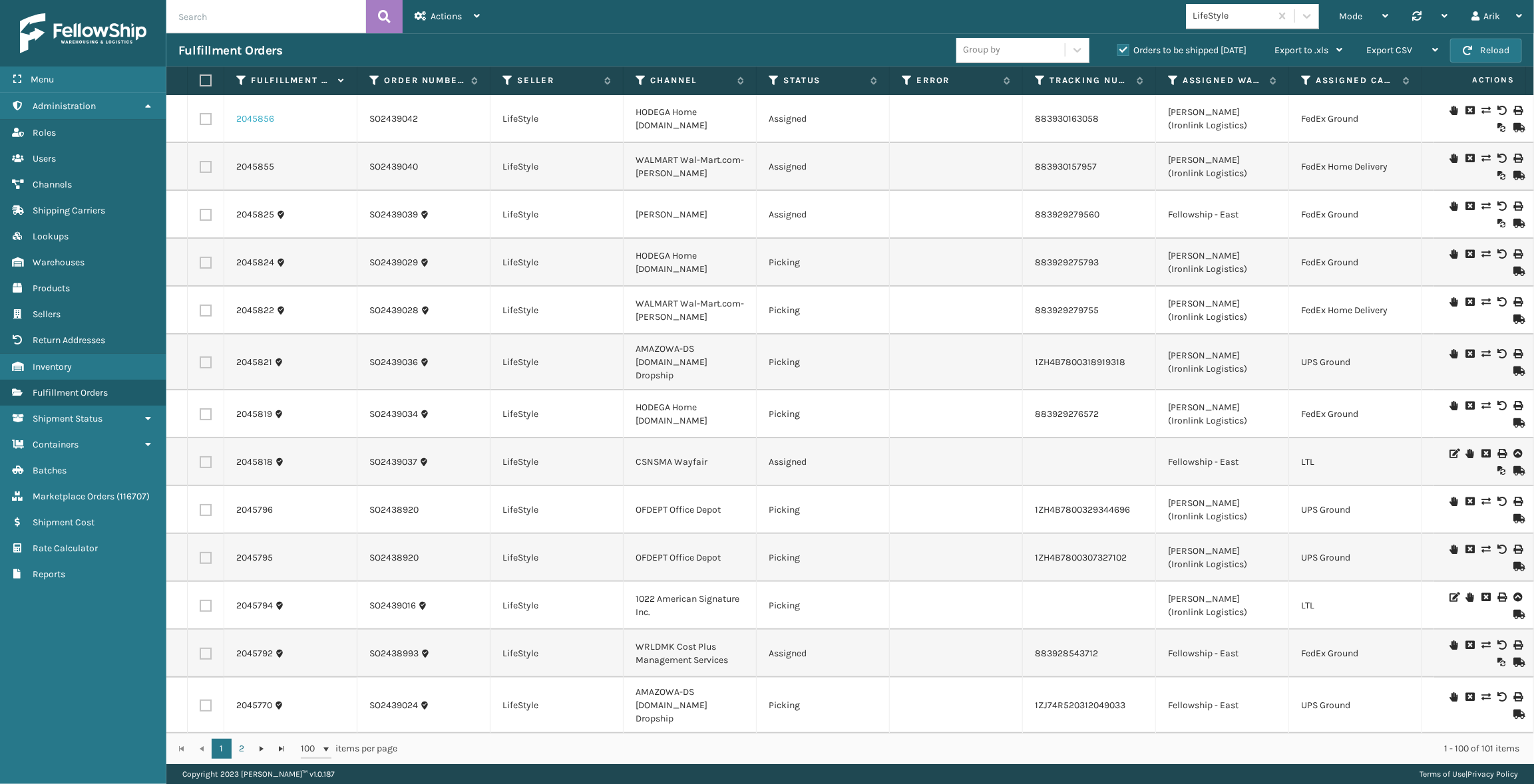
click at [255, 116] on link "2045856" at bounding box center [255, 119] width 38 height 14
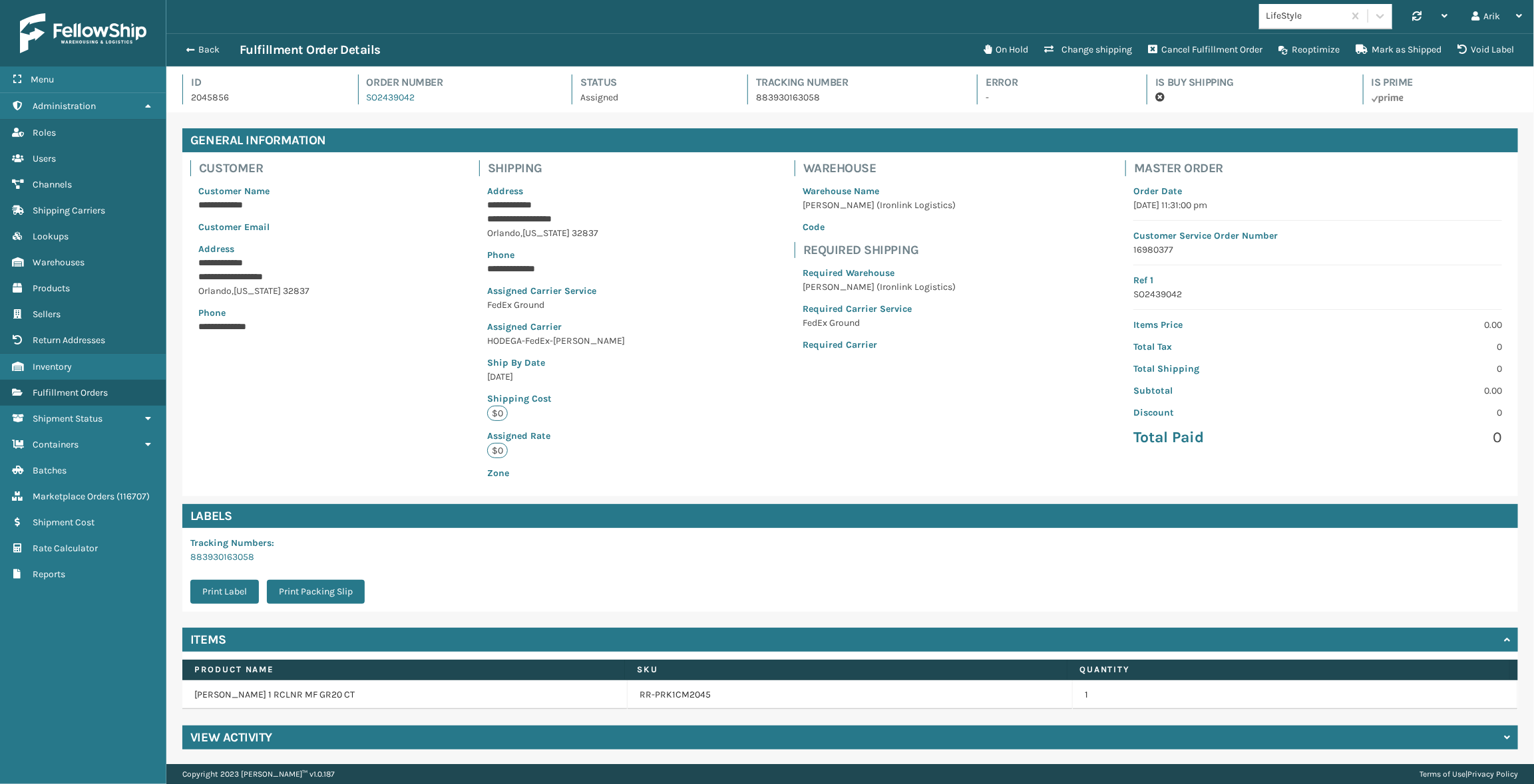
scroll to position [32, 1367]
click at [538, 340] on p "HODEGA-FedEx-[PERSON_NAME]" at bounding box center [555, 341] width 137 height 14
click at [186, 50] on span "button" at bounding box center [188, 50] width 8 height 9
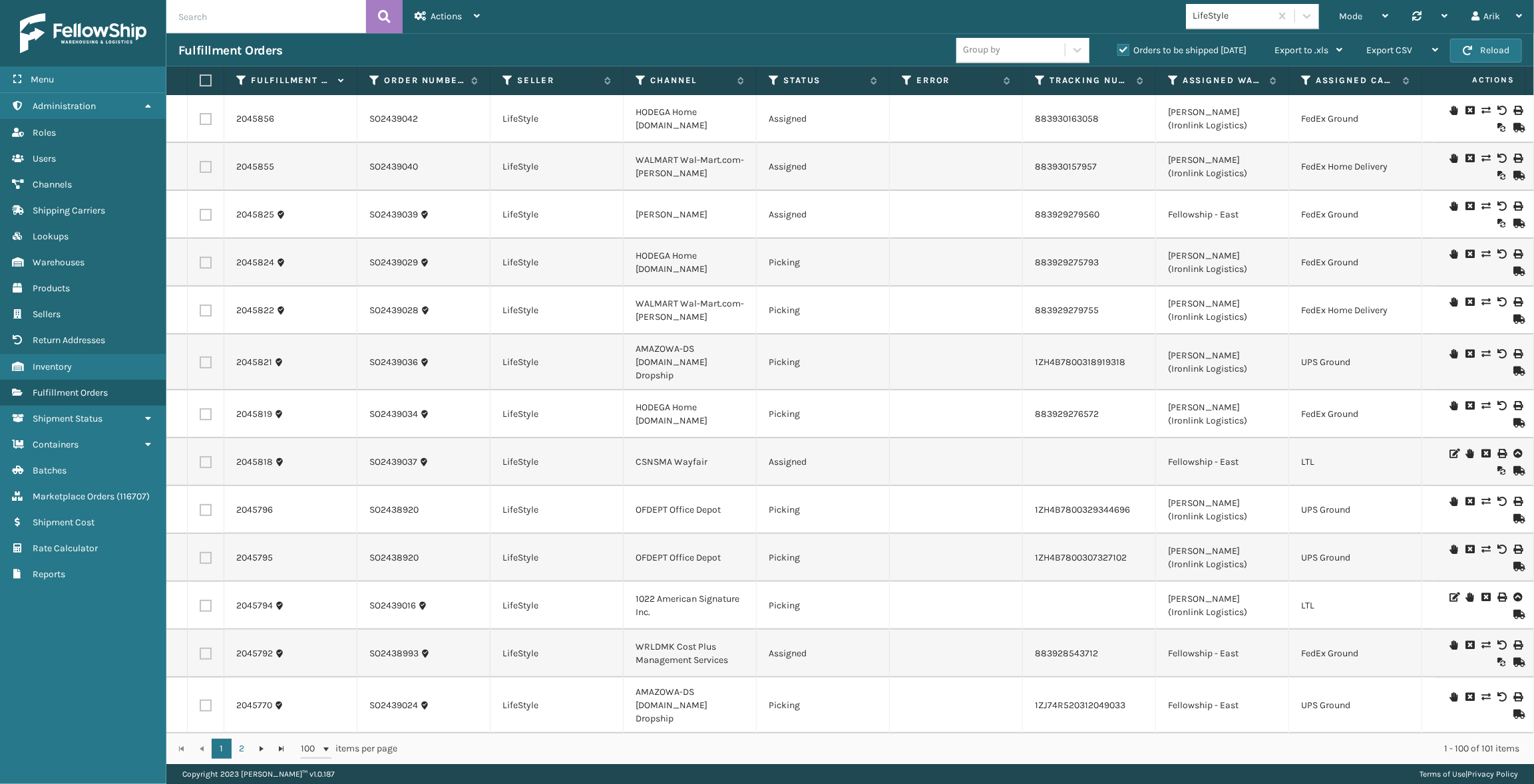
click at [243, 158] on td "2045855" at bounding box center [291, 167] width 133 height 48
click at [245, 165] on link "2045855" at bounding box center [255, 167] width 38 height 14
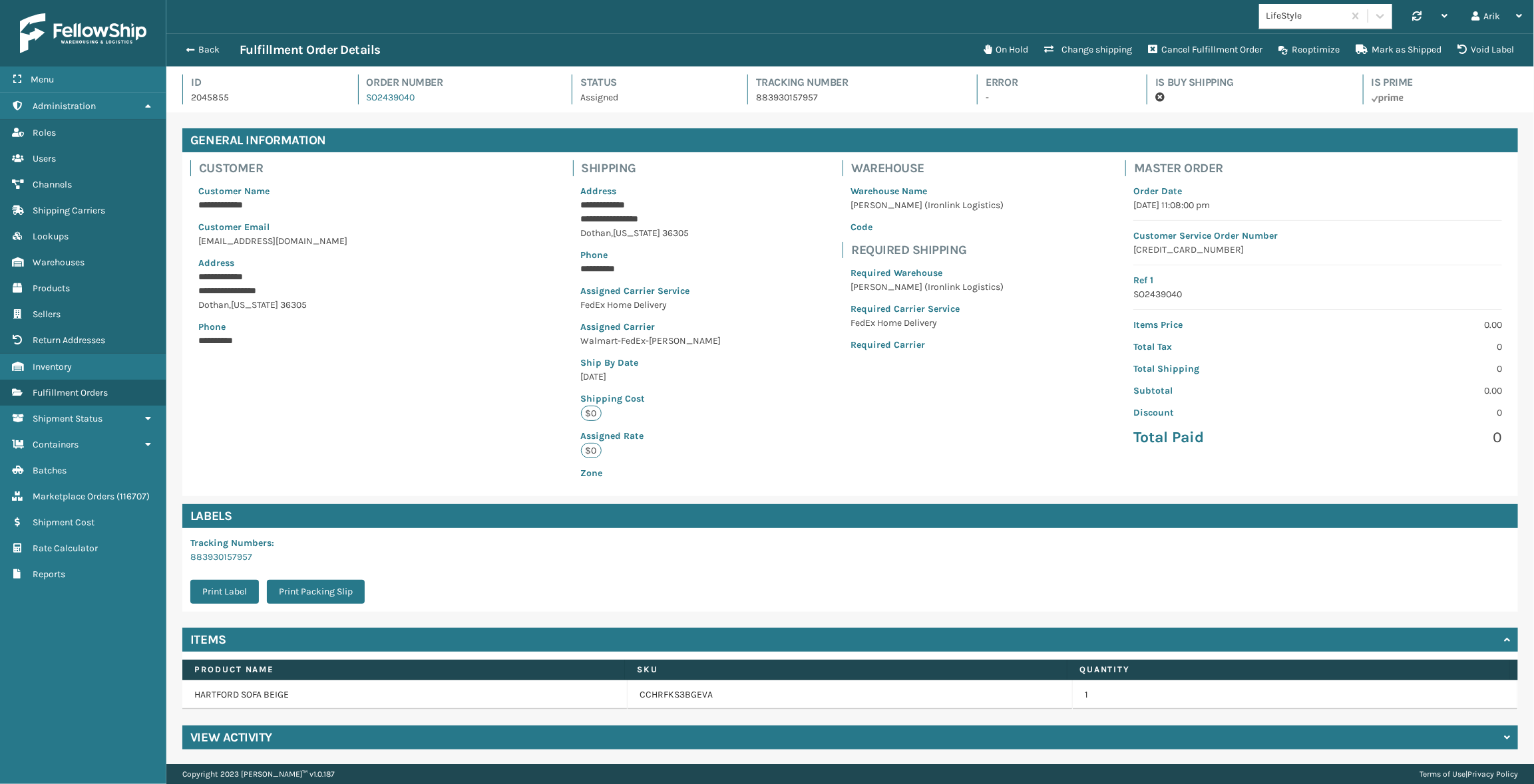
scroll to position [32, 1367]
click at [625, 339] on p "Walmart-FedEx-[PERSON_NAME]" at bounding box center [651, 341] width 140 height 14
click at [178, 44] on button "Back" at bounding box center [208, 50] width 61 height 12
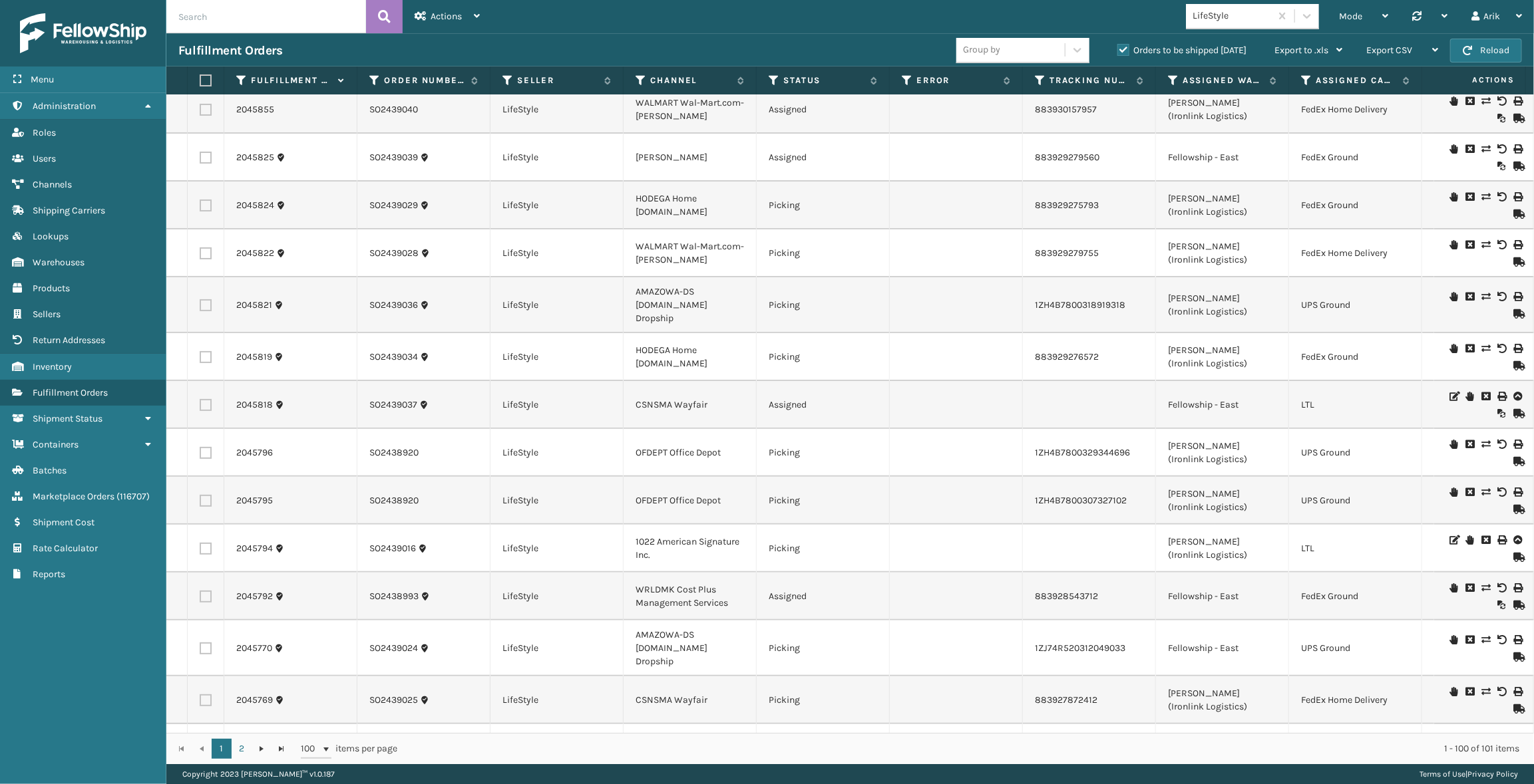
scroll to position [60, 0]
click at [253, 396] on link "2045818" at bounding box center [254, 403] width 37 height 14
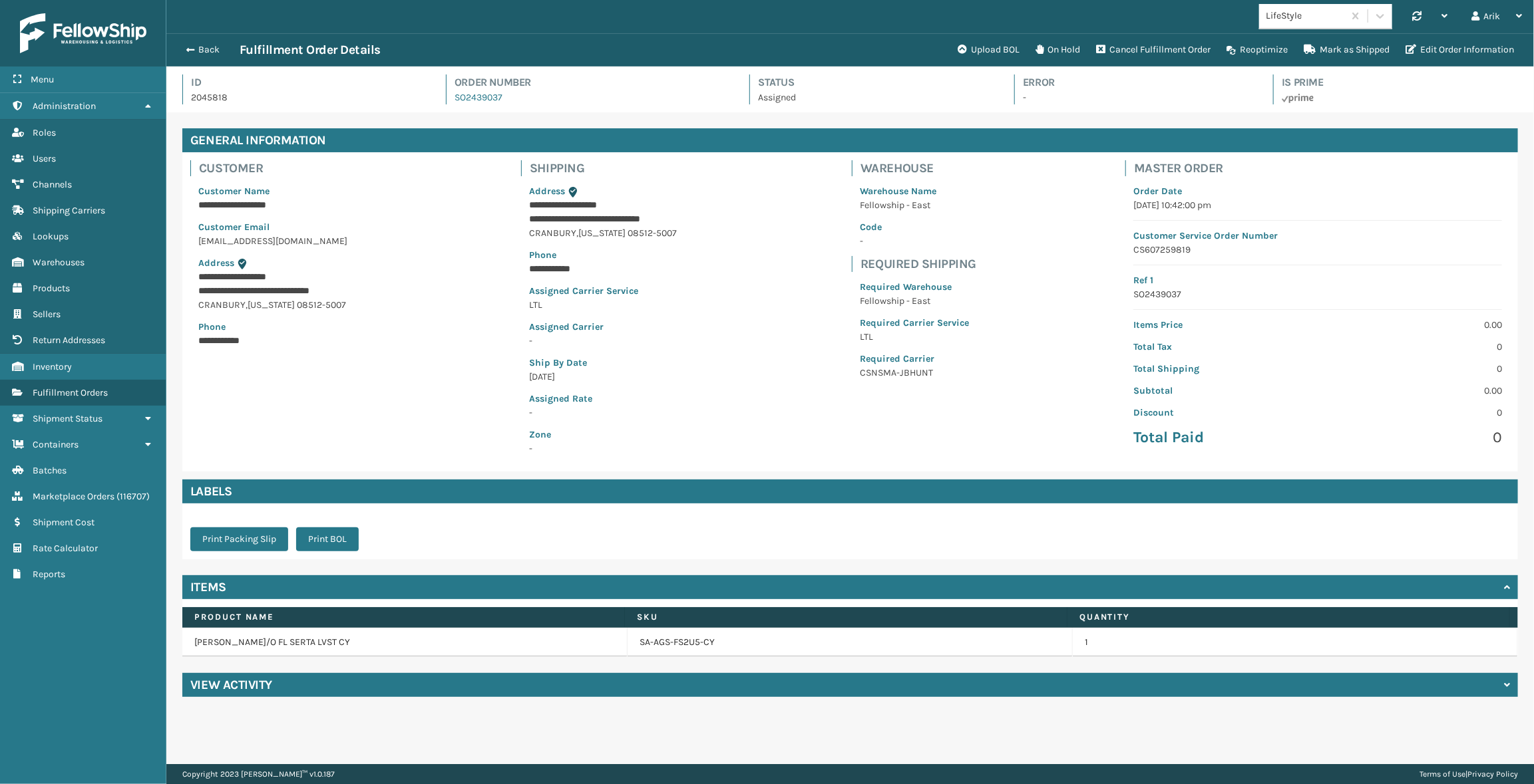
scroll to position [32, 1367]
click at [878, 372] on p "CSNSMA-JBHUNT" at bounding box center [914, 372] width 109 height 14
drag, startPoint x: 539, startPoint y: 330, endPoint x: 566, endPoint y: 343, distance: 30.0
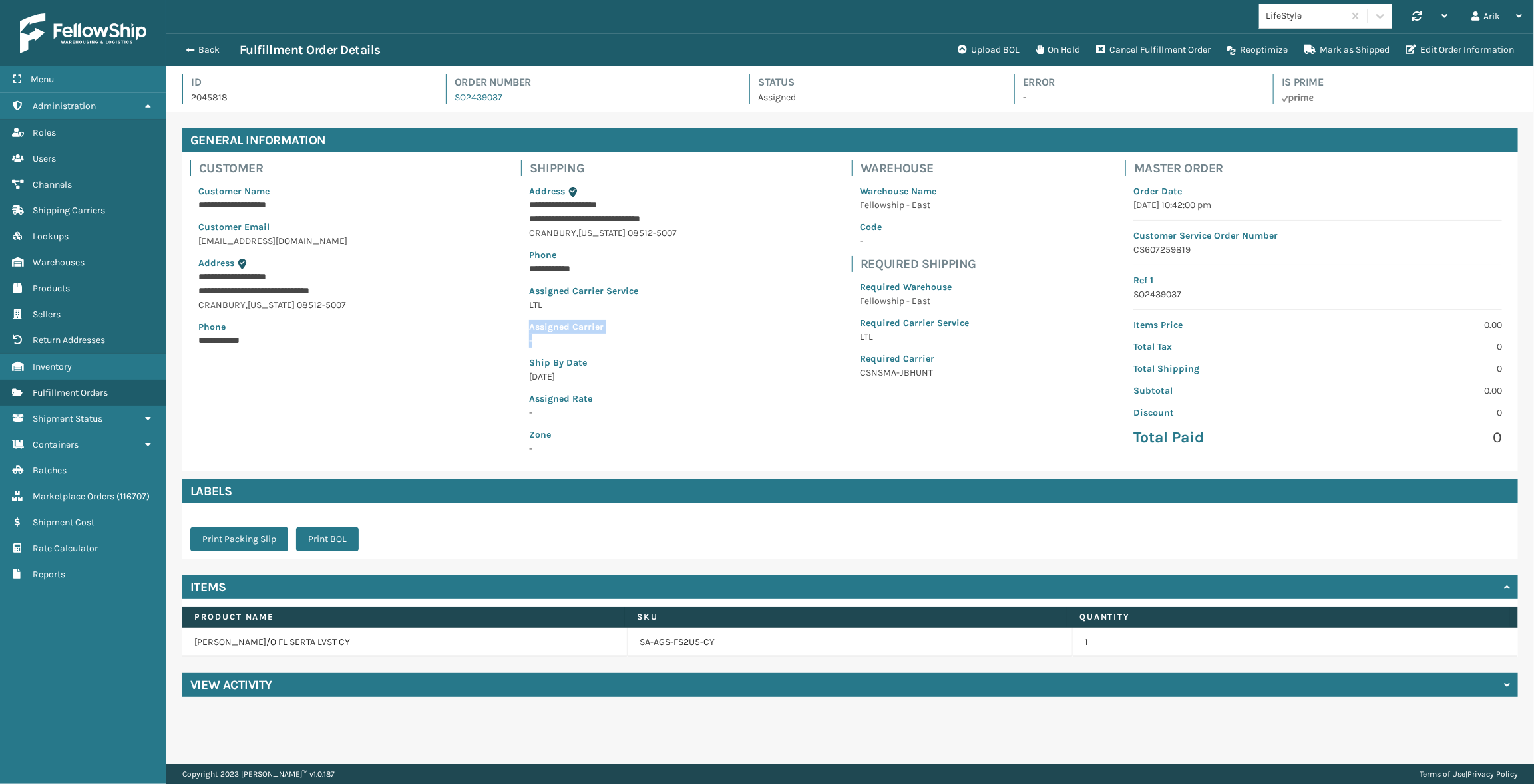
click at [566, 343] on div "**********" at bounding box center [612, 320] width 183 height 288
click at [899, 375] on p "CSNSMA-JBHUNT" at bounding box center [914, 372] width 109 height 14
drag, startPoint x: 527, startPoint y: 329, endPoint x: 549, endPoint y: 338, distance: 23.8
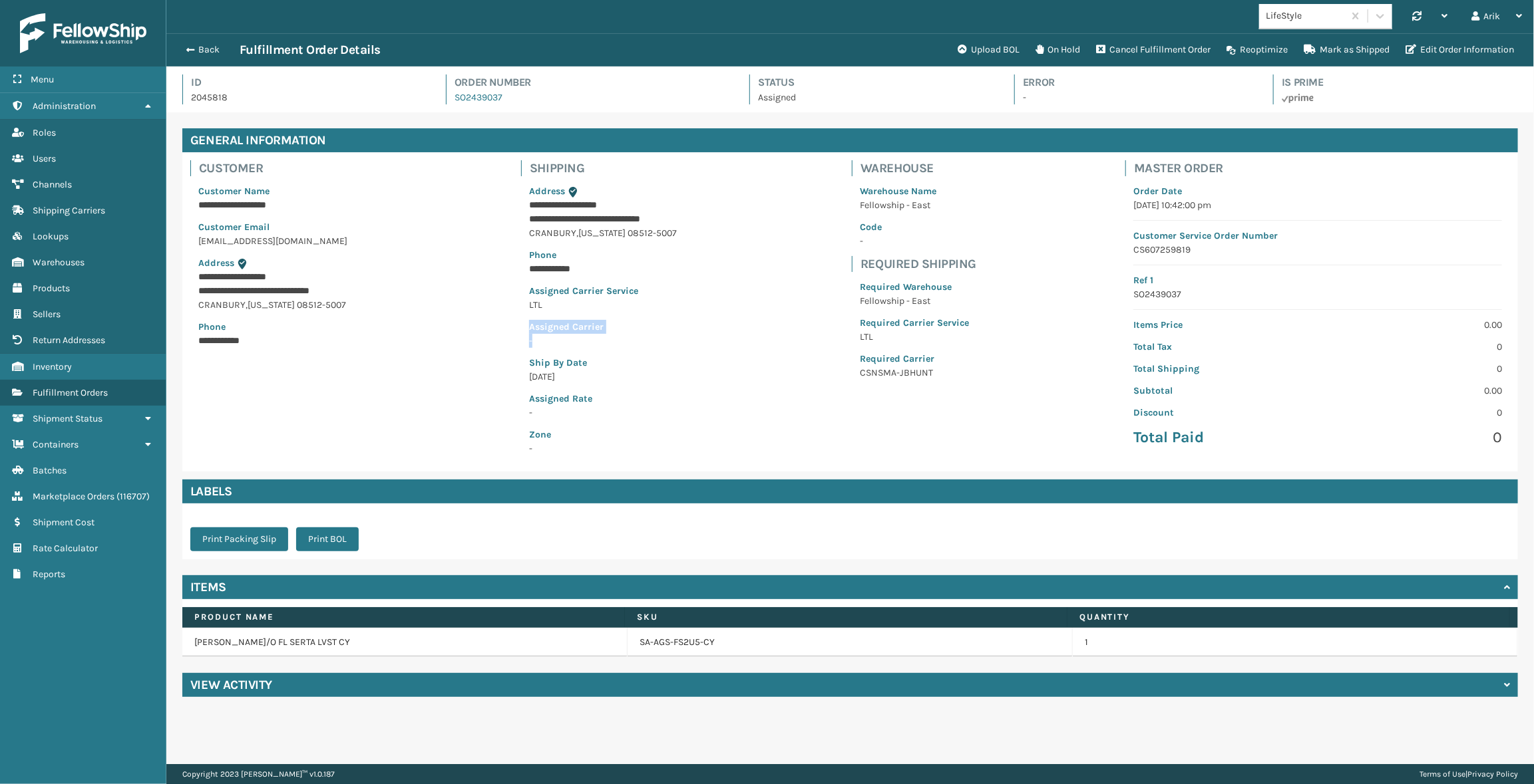
click at [549, 338] on div "**********" at bounding box center [612, 320] width 183 height 288
click at [865, 337] on p "LTL" at bounding box center [914, 336] width 109 height 14
drag, startPoint x: 527, startPoint y: 326, endPoint x: 543, endPoint y: 346, distance: 25.6
click at [543, 346] on div "**********" at bounding box center [612, 320] width 183 height 288
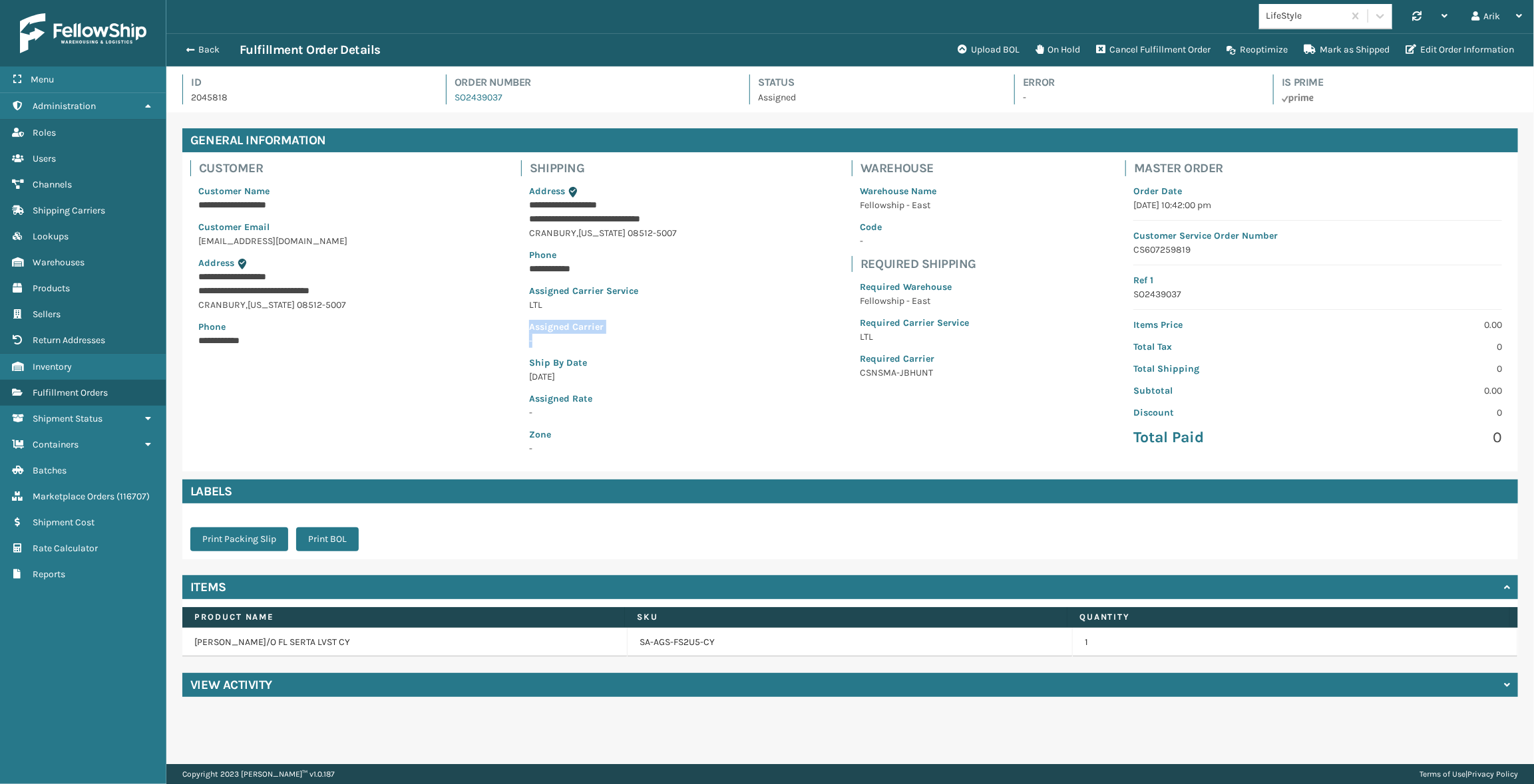
click at [910, 372] on p "CSNSMA-JBHUNT" at bounding box center [914, 372] width 109 height 14
